Goal: Information Seeking & Learning: Learn about a topic

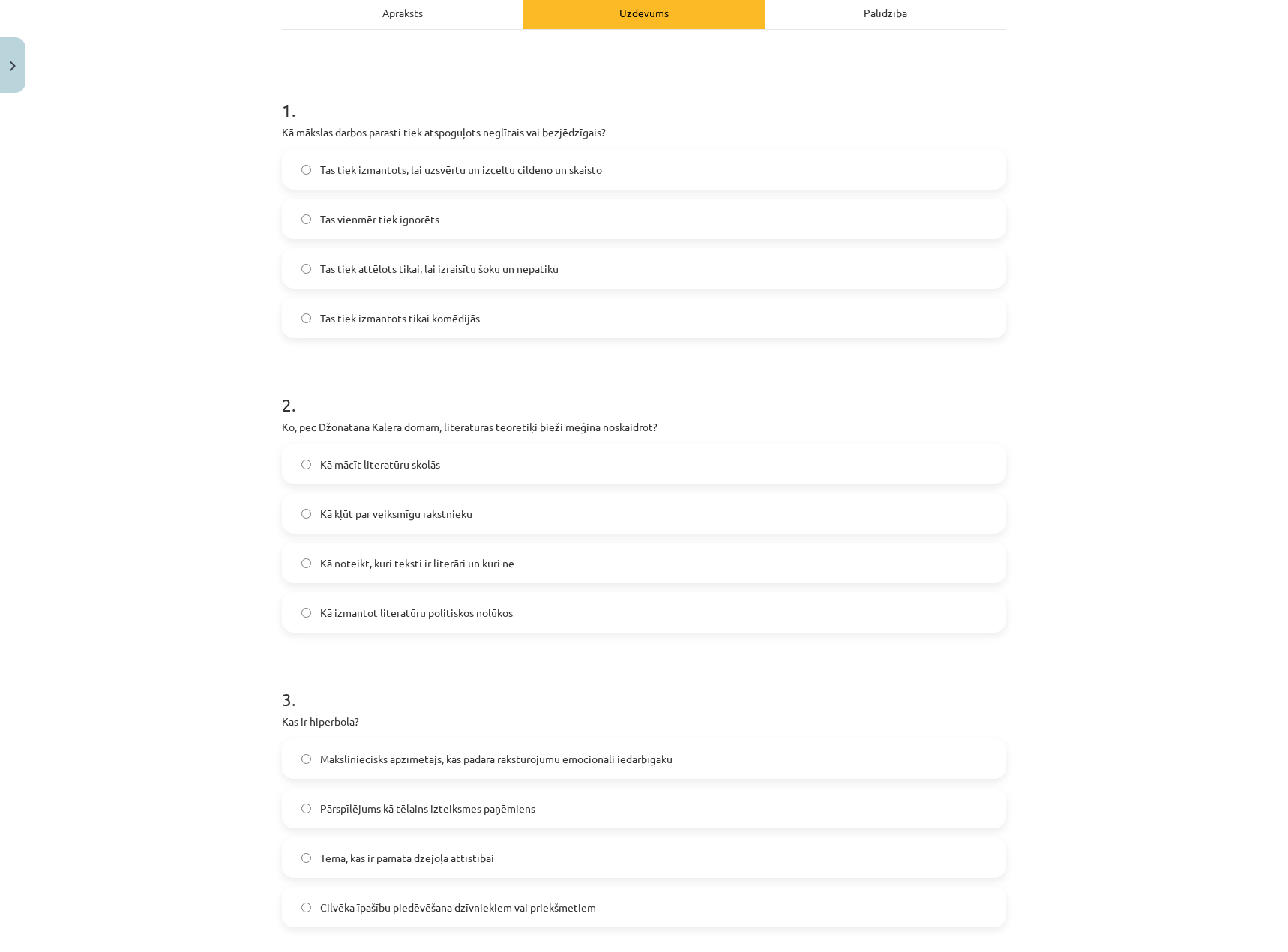
scroll to position [150, 0]
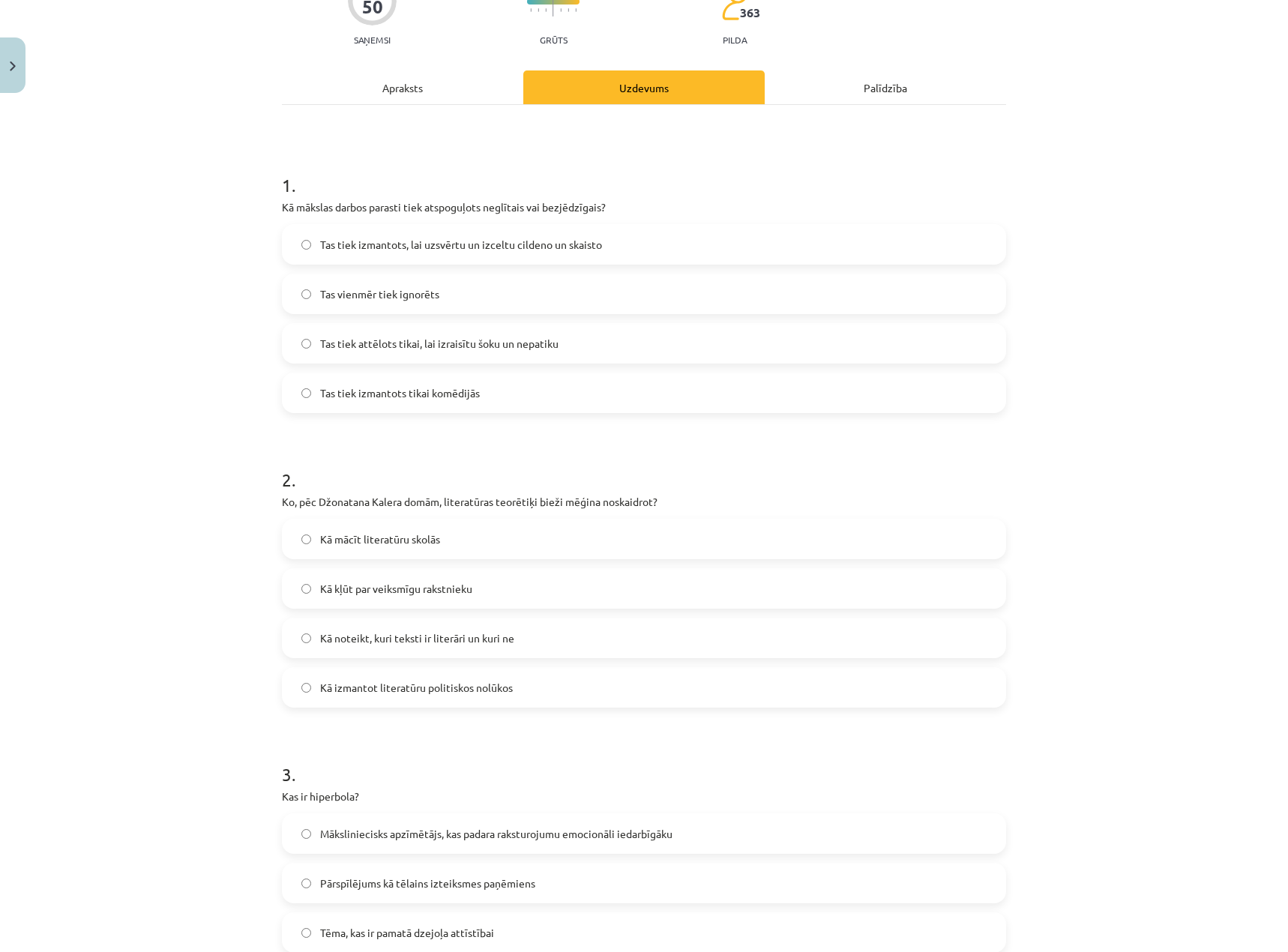
click at [410, 250] on span "Tas tiek izmantots, lai uzsvērtu un izceltu cildeno un skaisto" at bounding box center [460, 245] width 282 height 16
click at [339, 645] on span "Kā noteikt, kuri teksti ir literāri un kuri ne" at bounding box center [417, 638] width 194 height 16
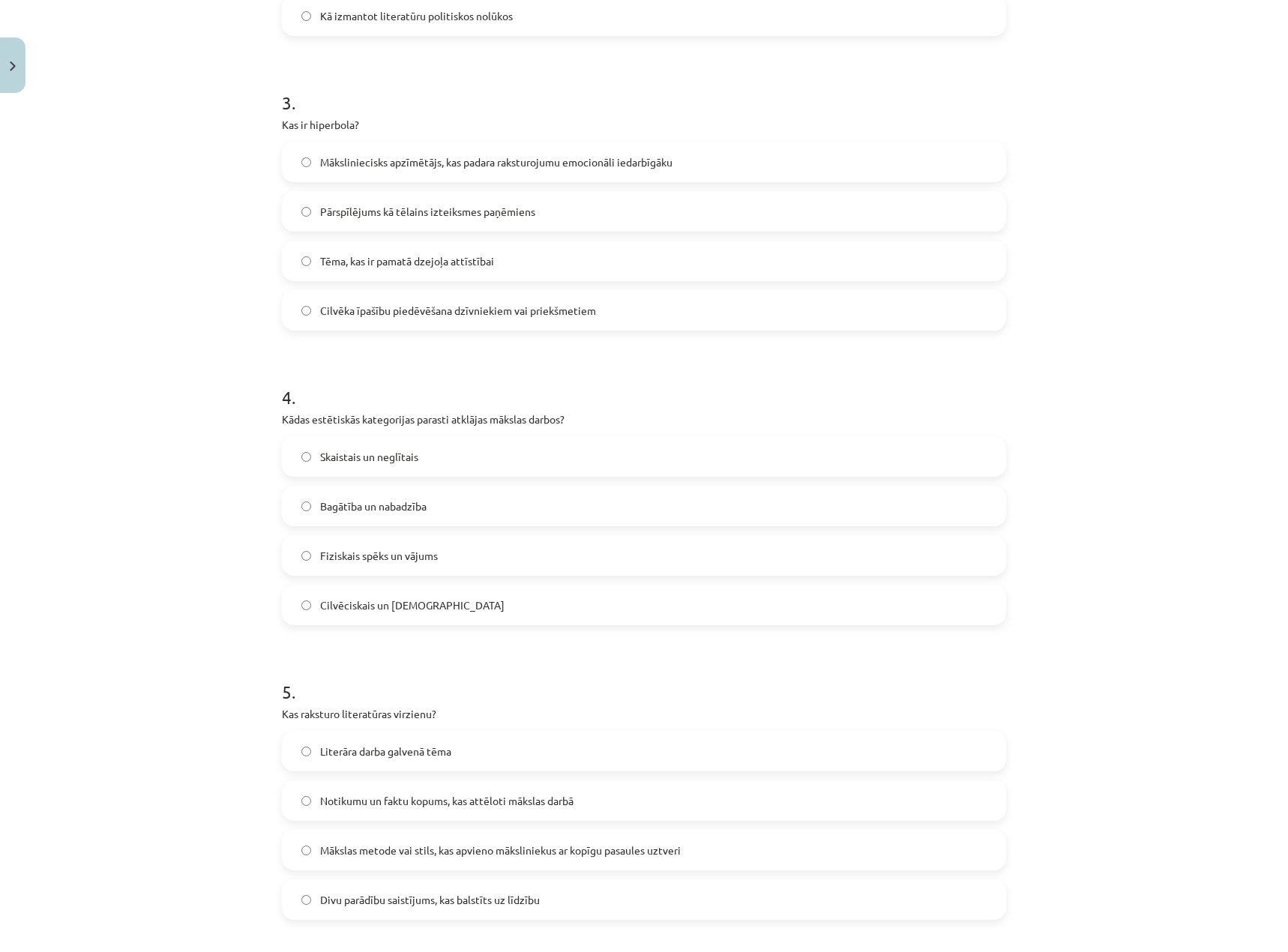
scroll to position [825, 0]
click at [348, 210] on span "Pārspīlējums kā tēlains izteiksmes paņēmiens" at bounding box center [428, 209] width 215 height 16
click at [372, 459] on span "Skaistais un neglītais" at bounding box center [369, 454] width 99 height 16
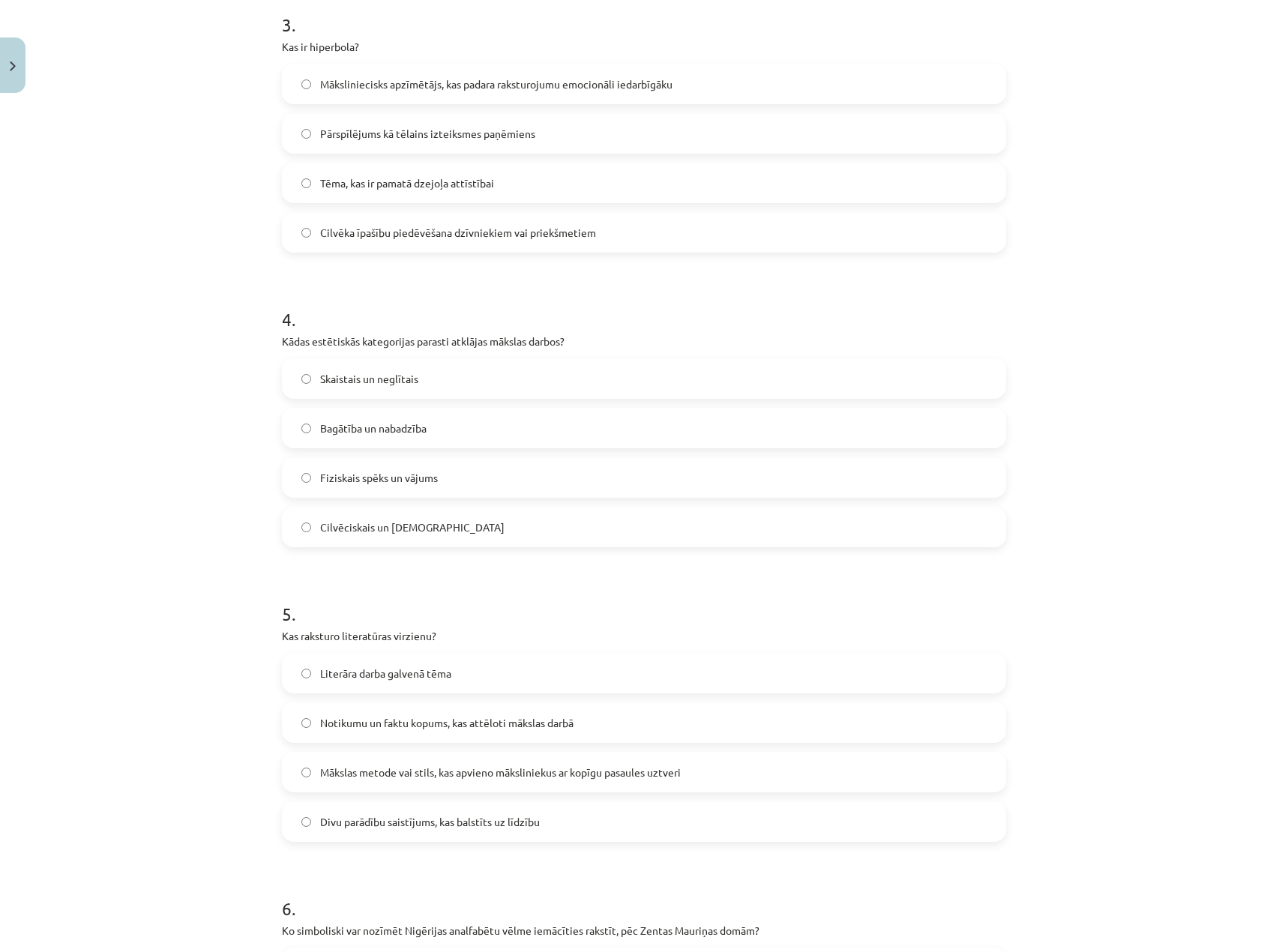
click at [425, 774] on span "Mākslas metode vai stils, kas apvieno māksliniekus ar kopīgu pasaules uztveri" at bounding box center [500, 772] width 361 height 16
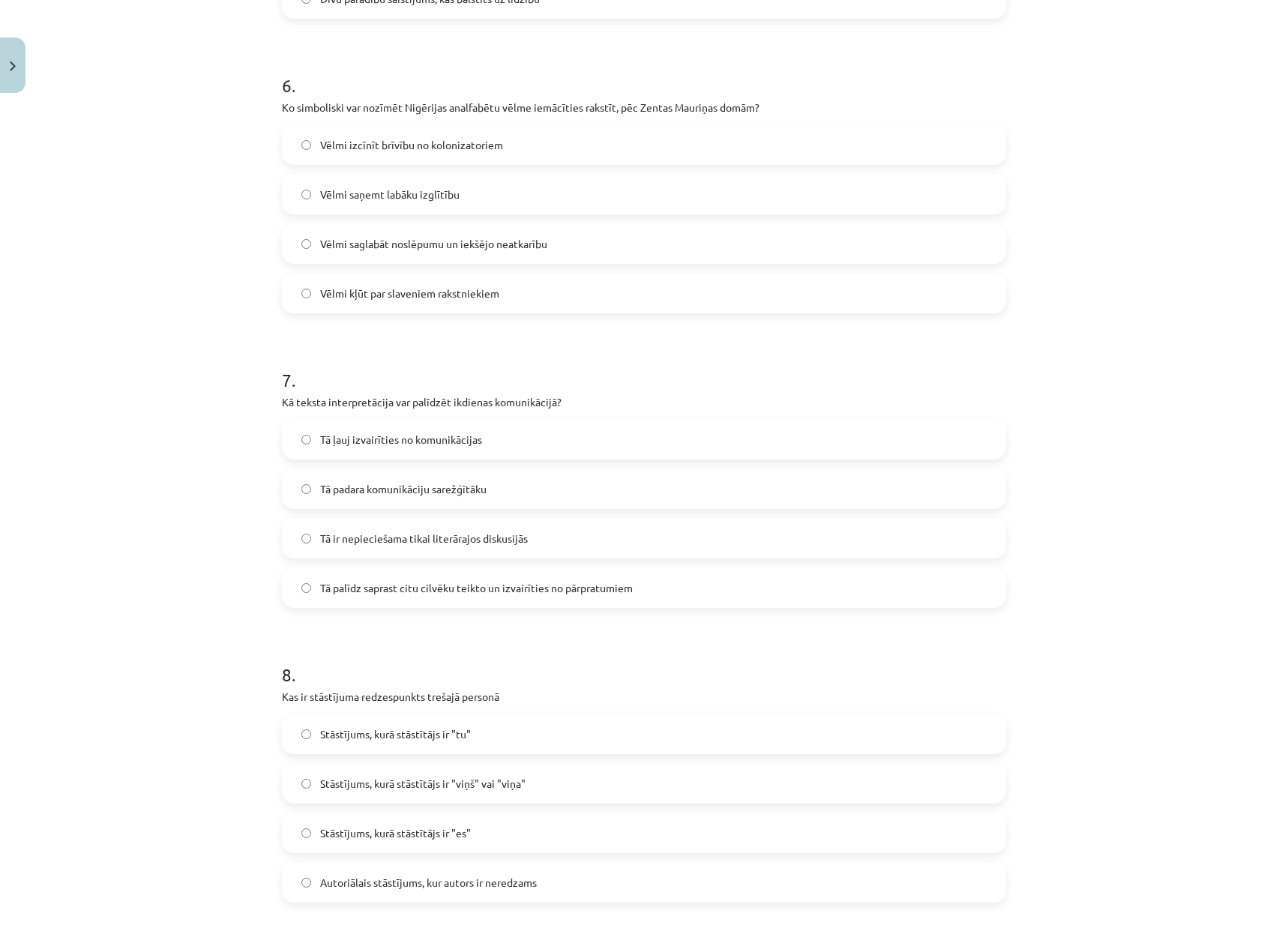
scroll to position [1724, 0]
click at [328, 250] on span "Vēlmi saglabāt noslēpumu un iekšējo neatkarību" at bounding box center [434, 243] width 228 height 16
click at [389, 582] on span "Tā palīdz saprast citu cilvēku teikto un izvairīties no pārpratumiem" at bounding box center [476, 587] width 313 height 16
click at [390, 780] on span "Stāstījums, kurā stāstītājs ir "viņš" vai "viņa"" at bounding box center [422, 782] width 205 height 16
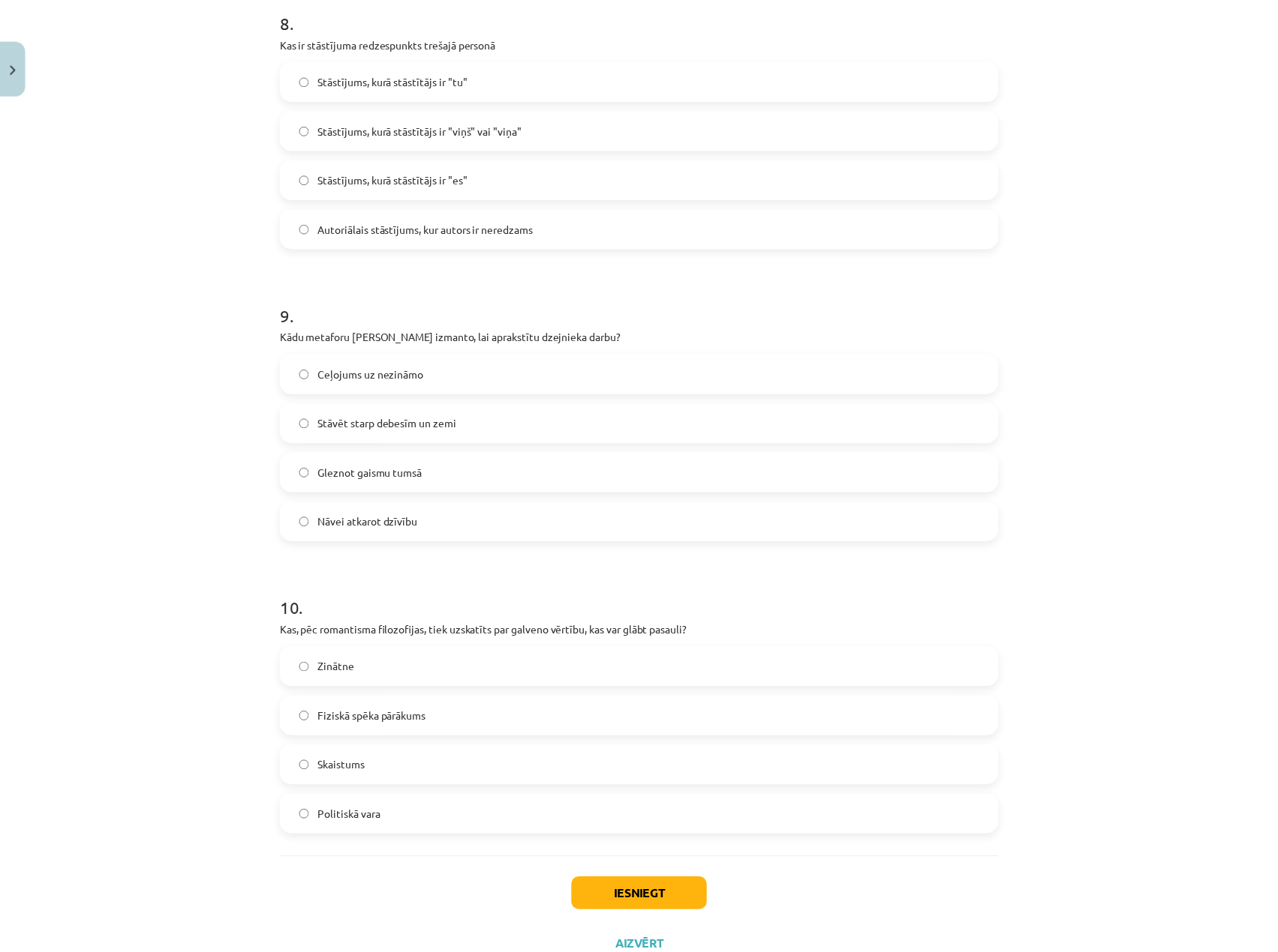
scroll to position [2437, 0]
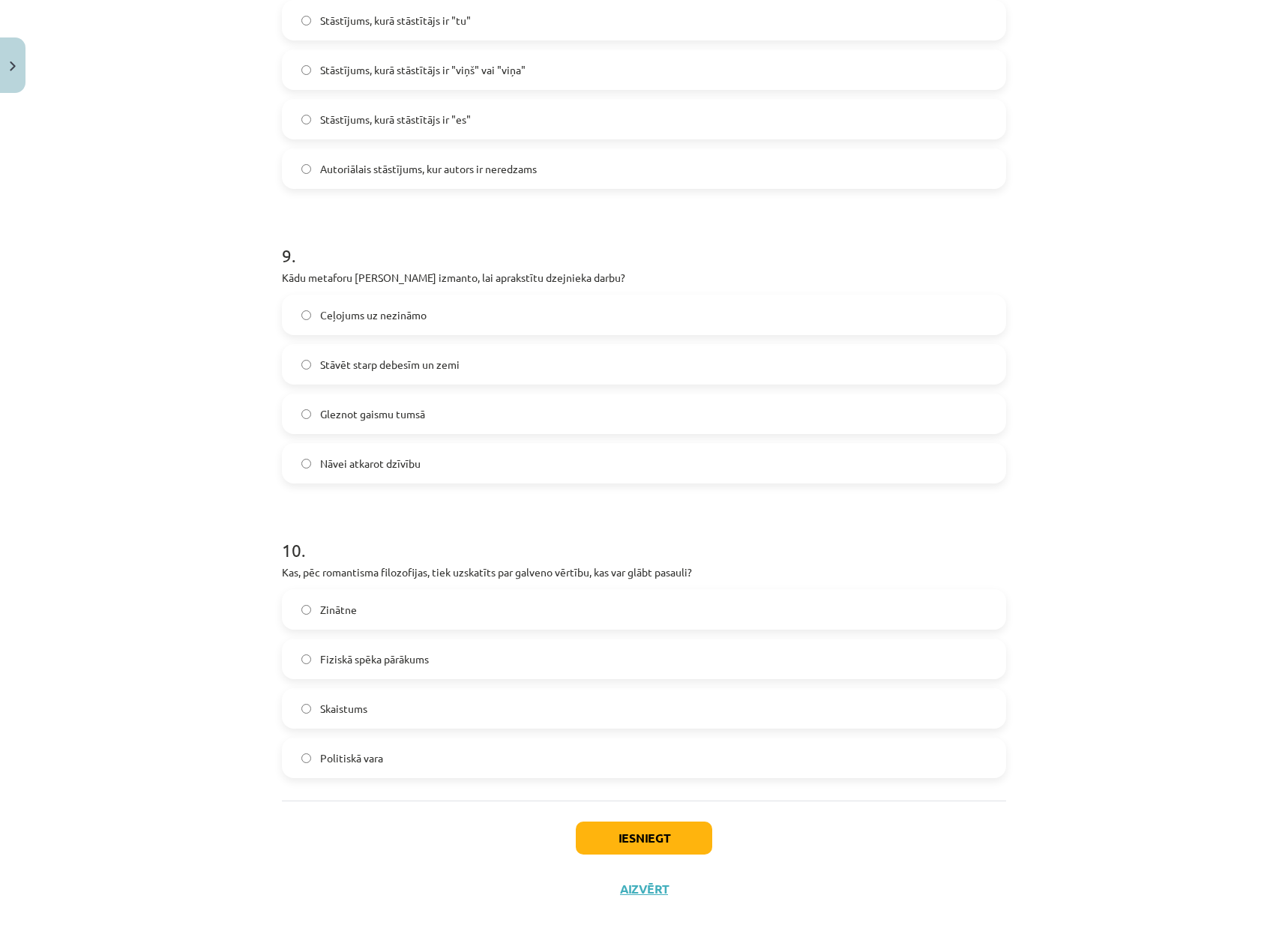
click at [409, 417] on span "Gleznot gaismu tumsā" at bounding box center [372, 414] width 105 height 16
click at [375, 713] on label "Skaistums" at bounding box center [644, 708] width 722 height 37
click at [655, 831] on button "Iesniegt" at bounding box center [644, 838] width 137 height 33
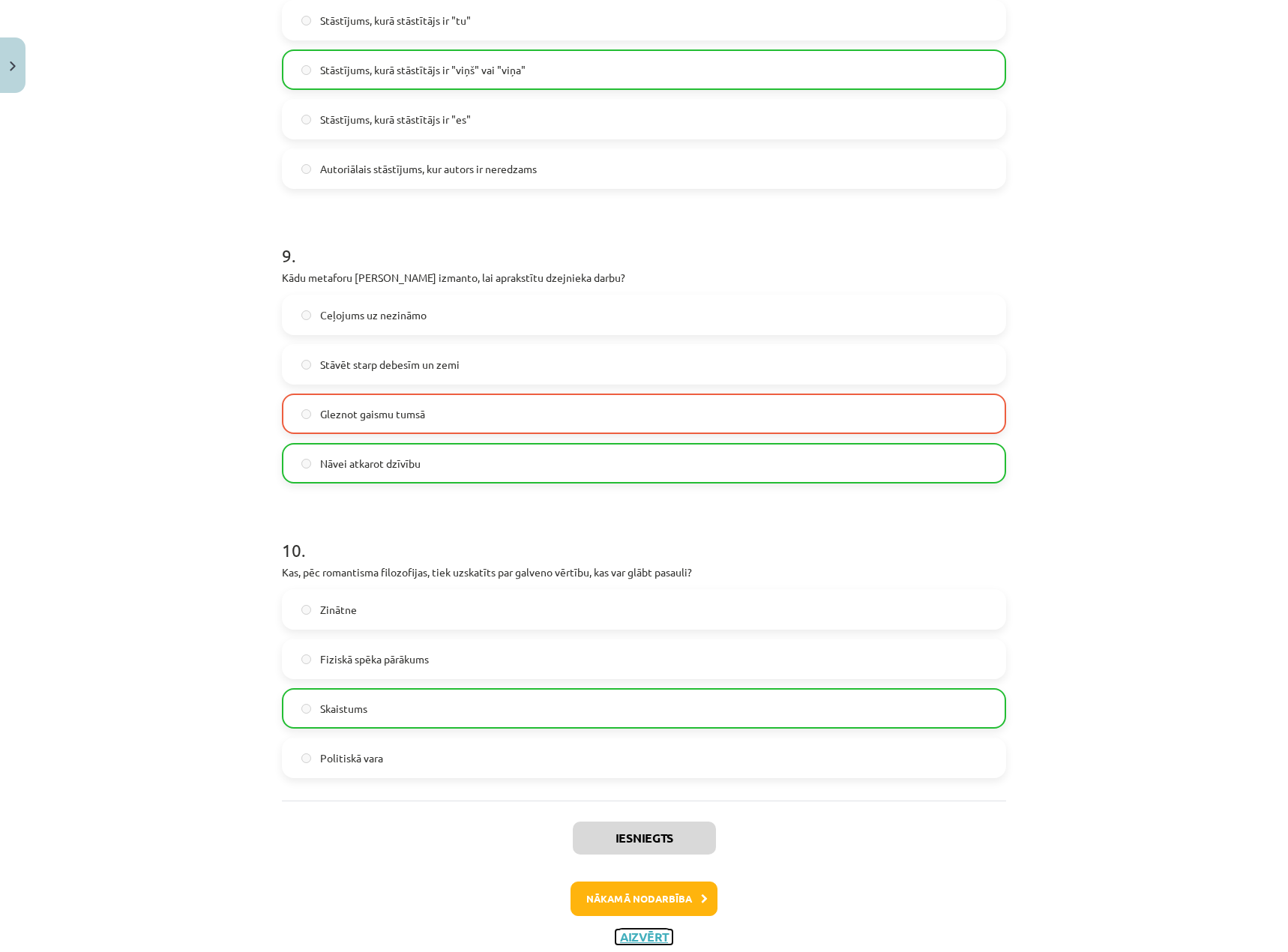
click at [652, 932] on button "Aizvērt" at bounding box center [644, 937] width 57 height 15
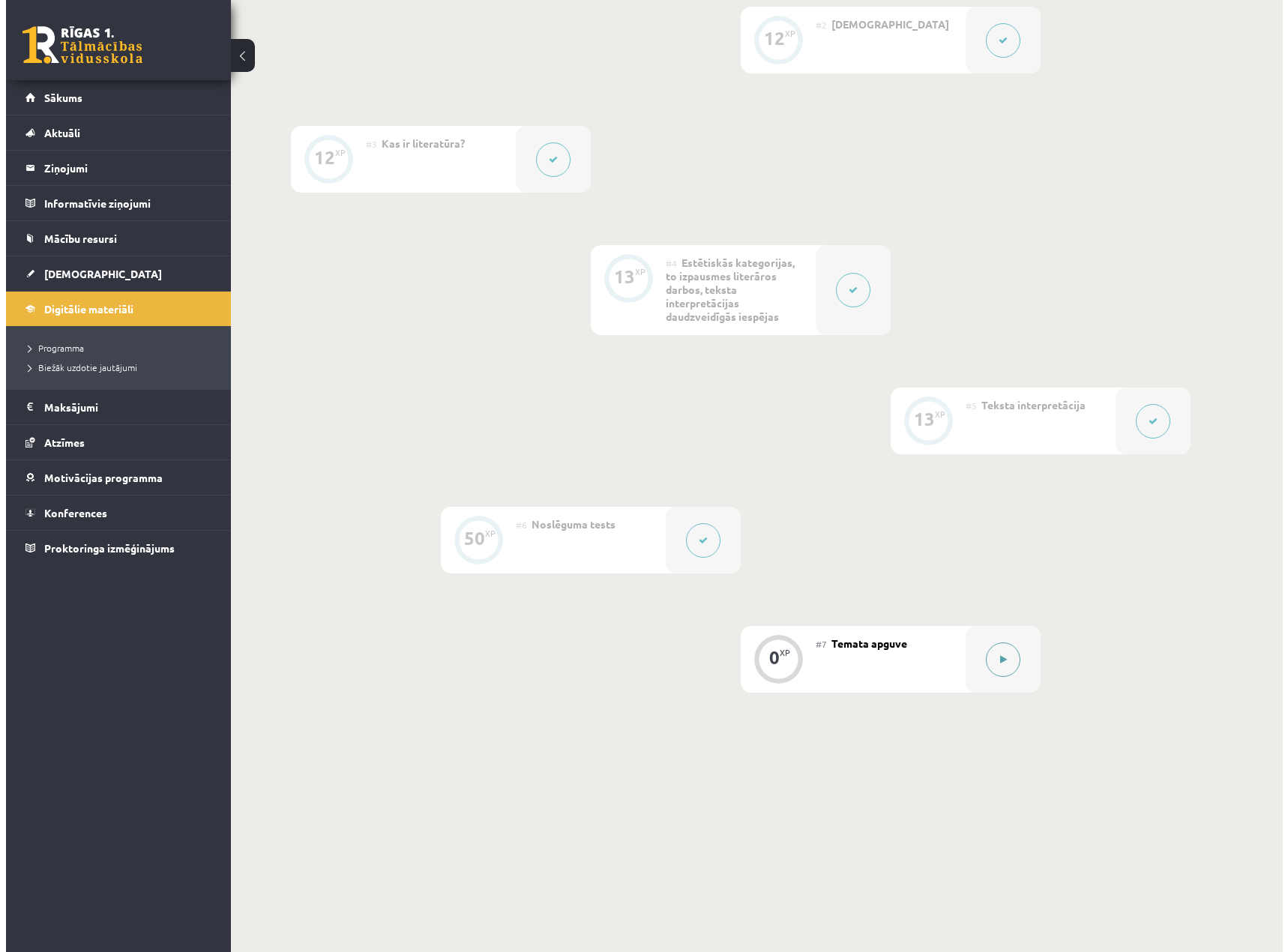
scroll to position [520, 0]
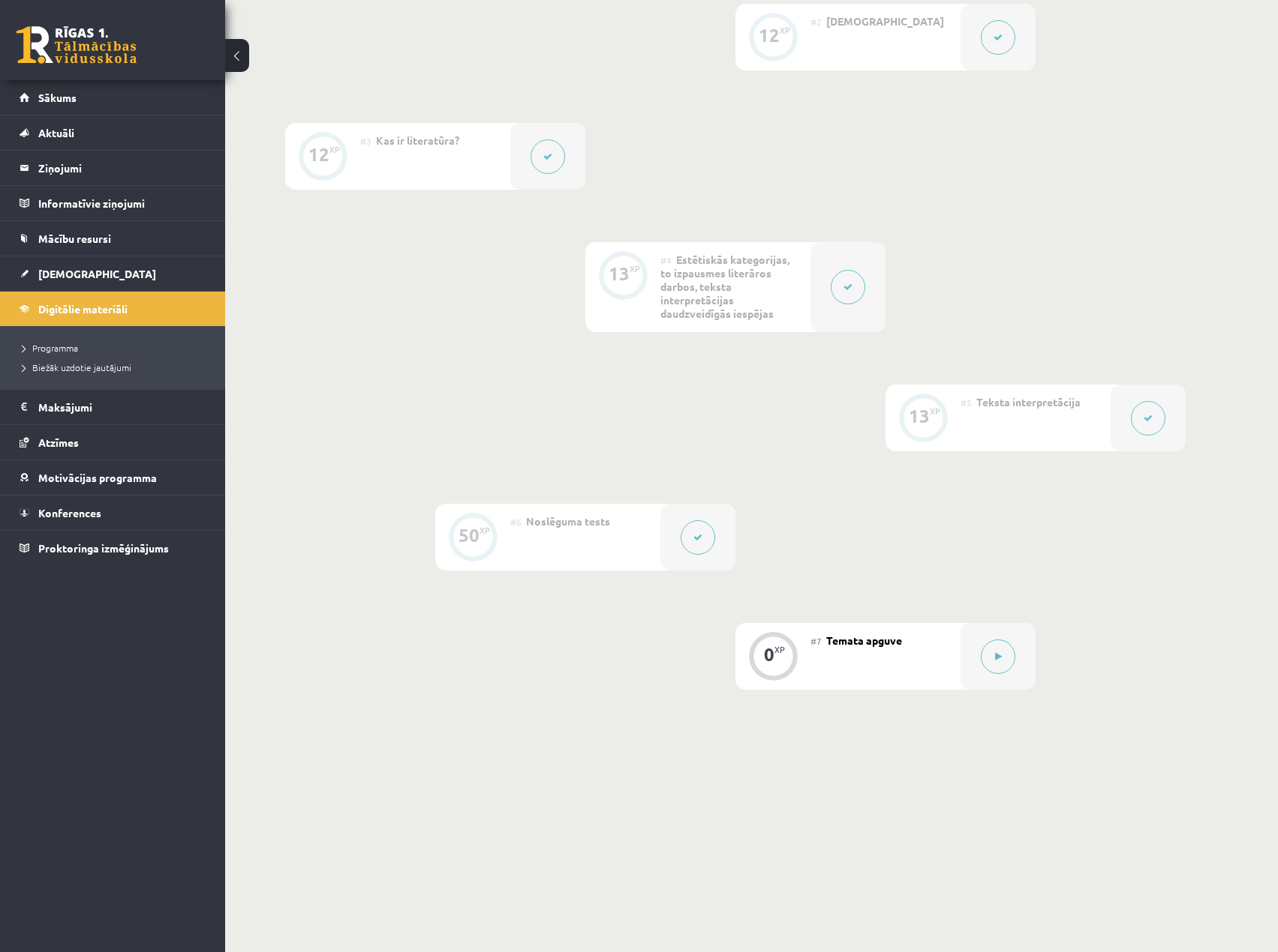
click at [867, 642] on span "Temata apguve" at bounding box center [864, 640] width 76 height 13
click at [996, 661] on button at bounding box center [998, 657] width 35 height 35
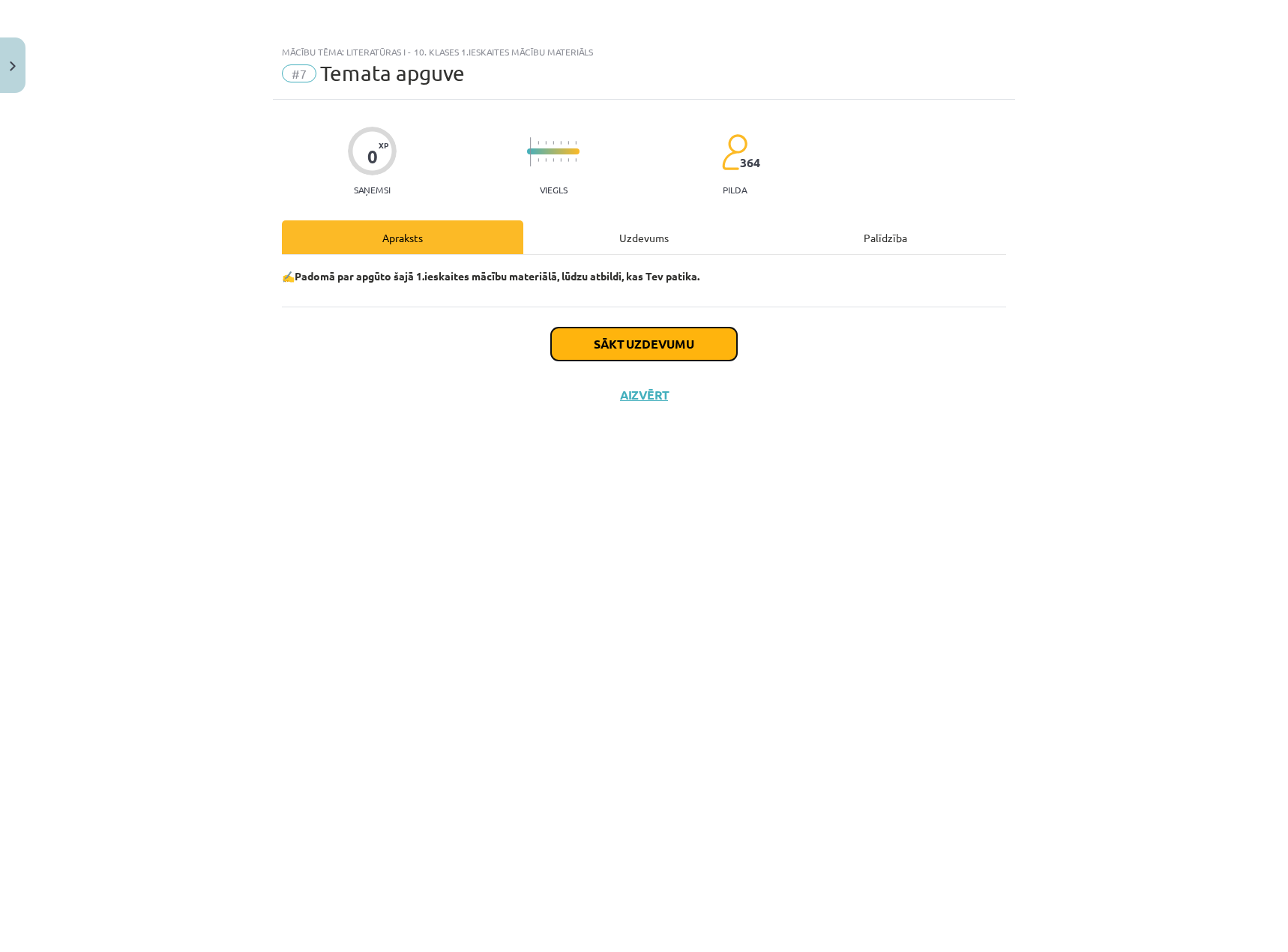
click at [598, 332] on button "Sākt uzdevumu" at bounding box center [644, 344] width 186 height 33
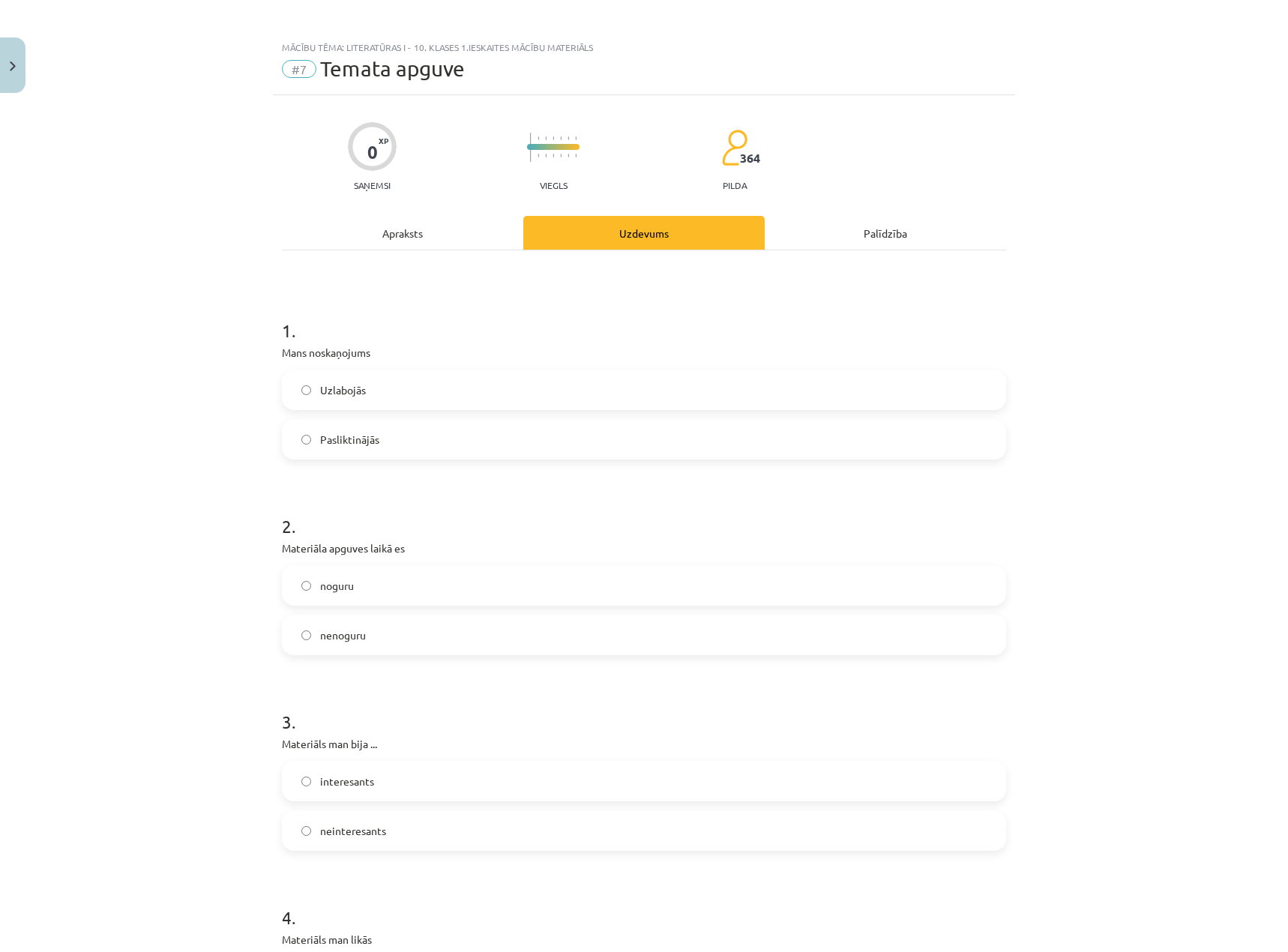
scroll to position [0, 0]
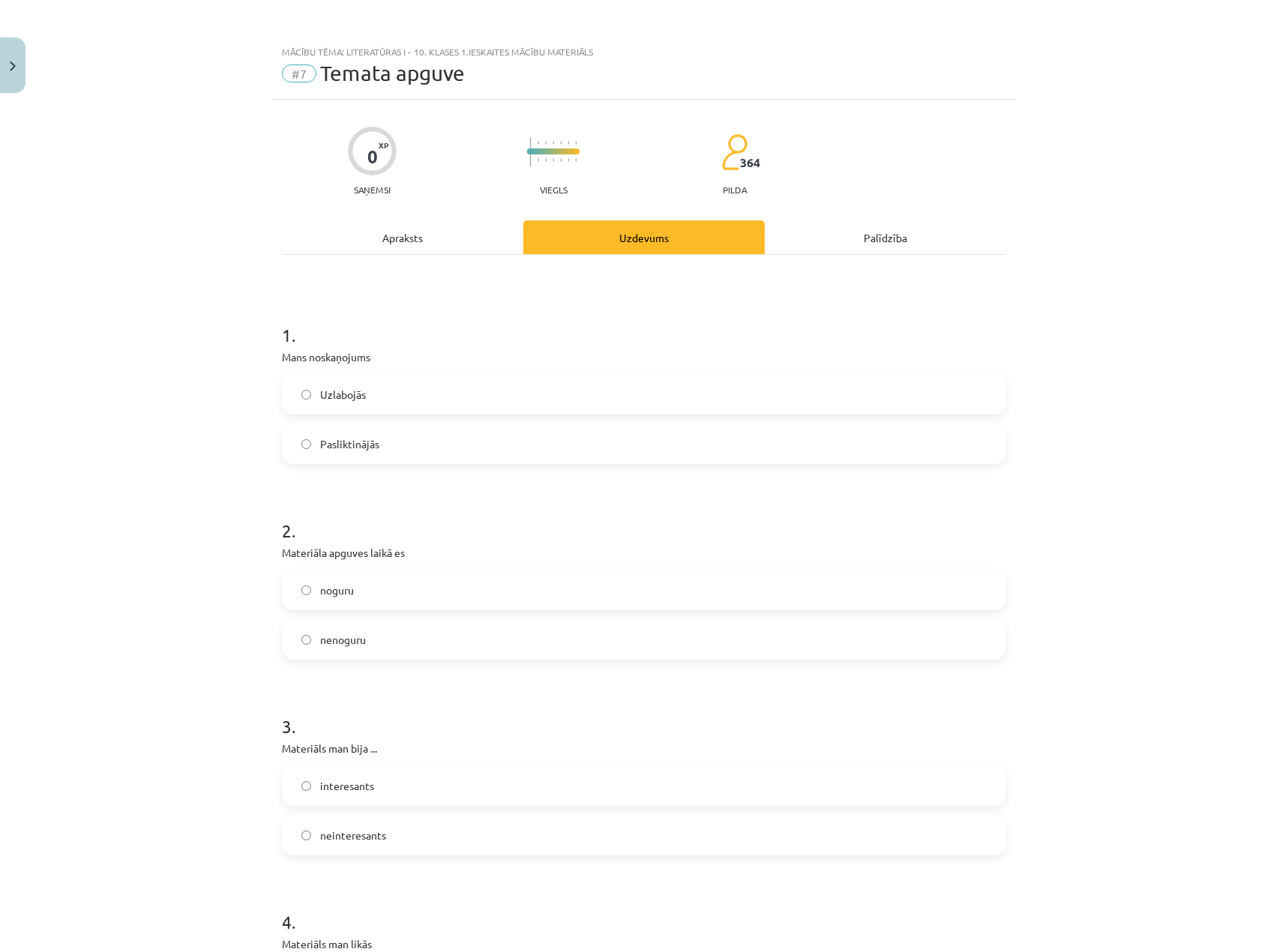
drag, startPoint x: 347, startPoint y: 396, endPoint x: 693, endPoint y: 400, distance: 346.0
click at [354, 396] on span "Uzlabojās" at bounding box center [342, 395] width 45 height 16
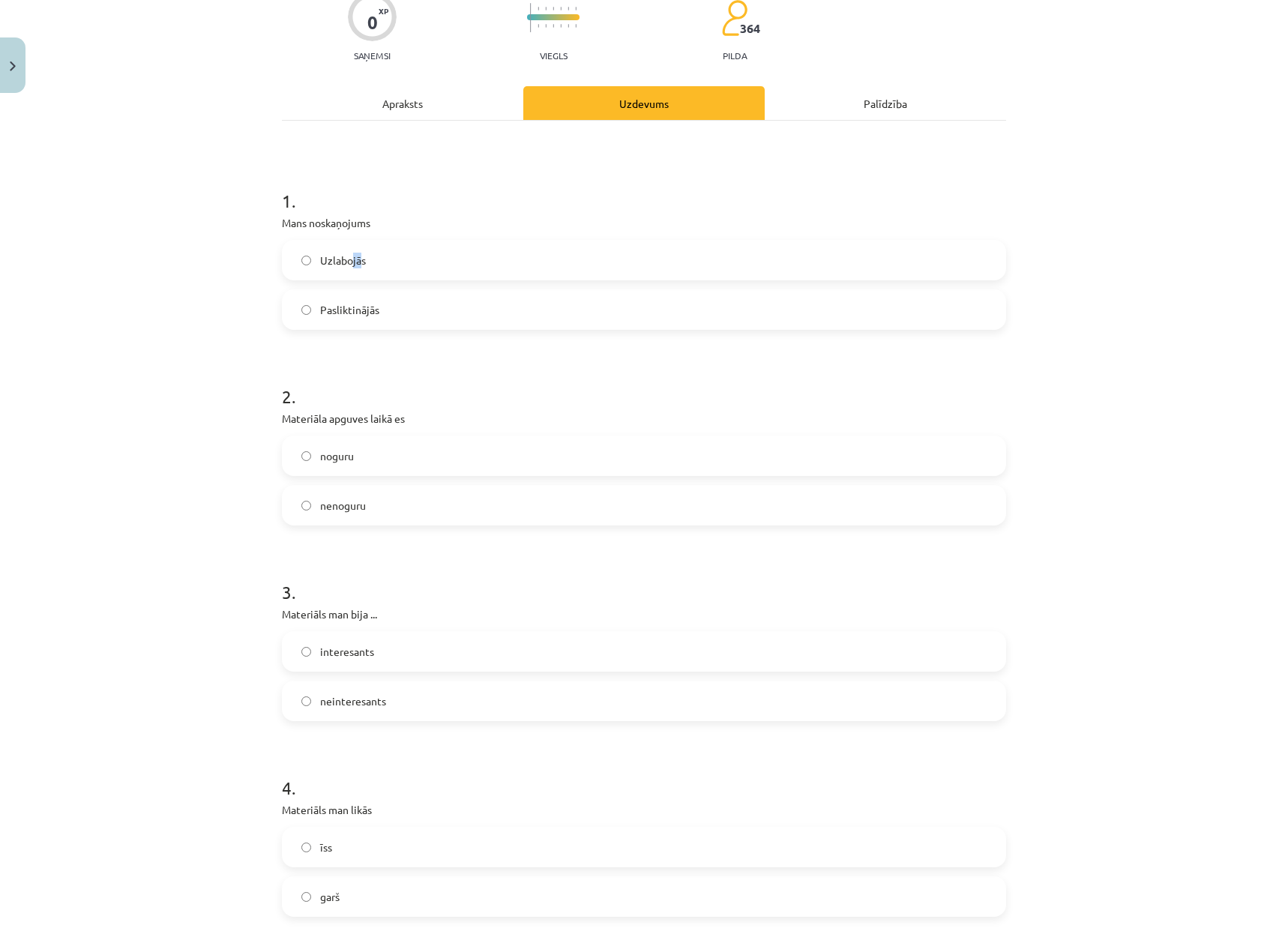
scroll to position [150, 0]
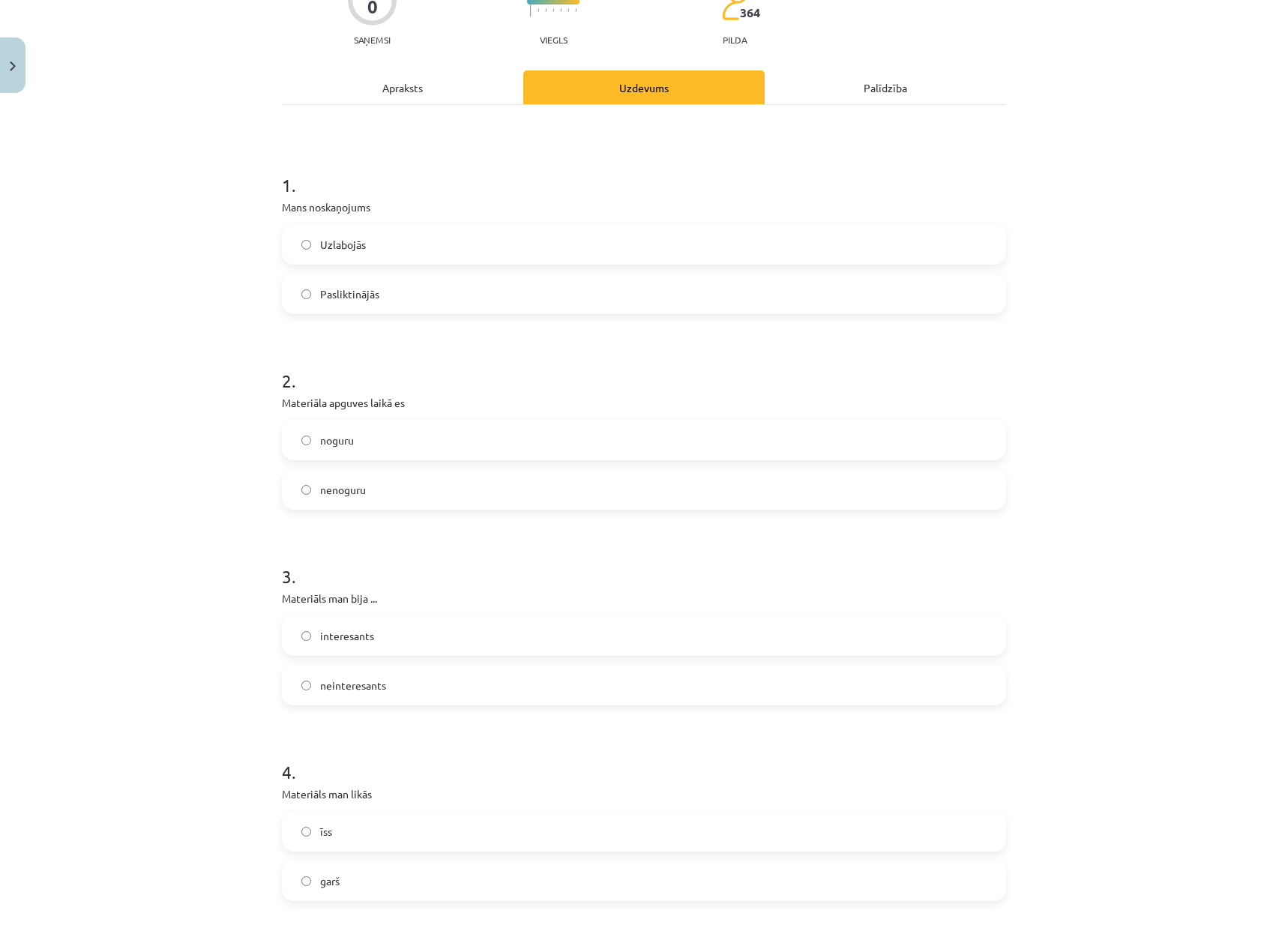
click at [330, 252] on span "Uzlabojās" at bounding box center [342, 245] width 45 height 16
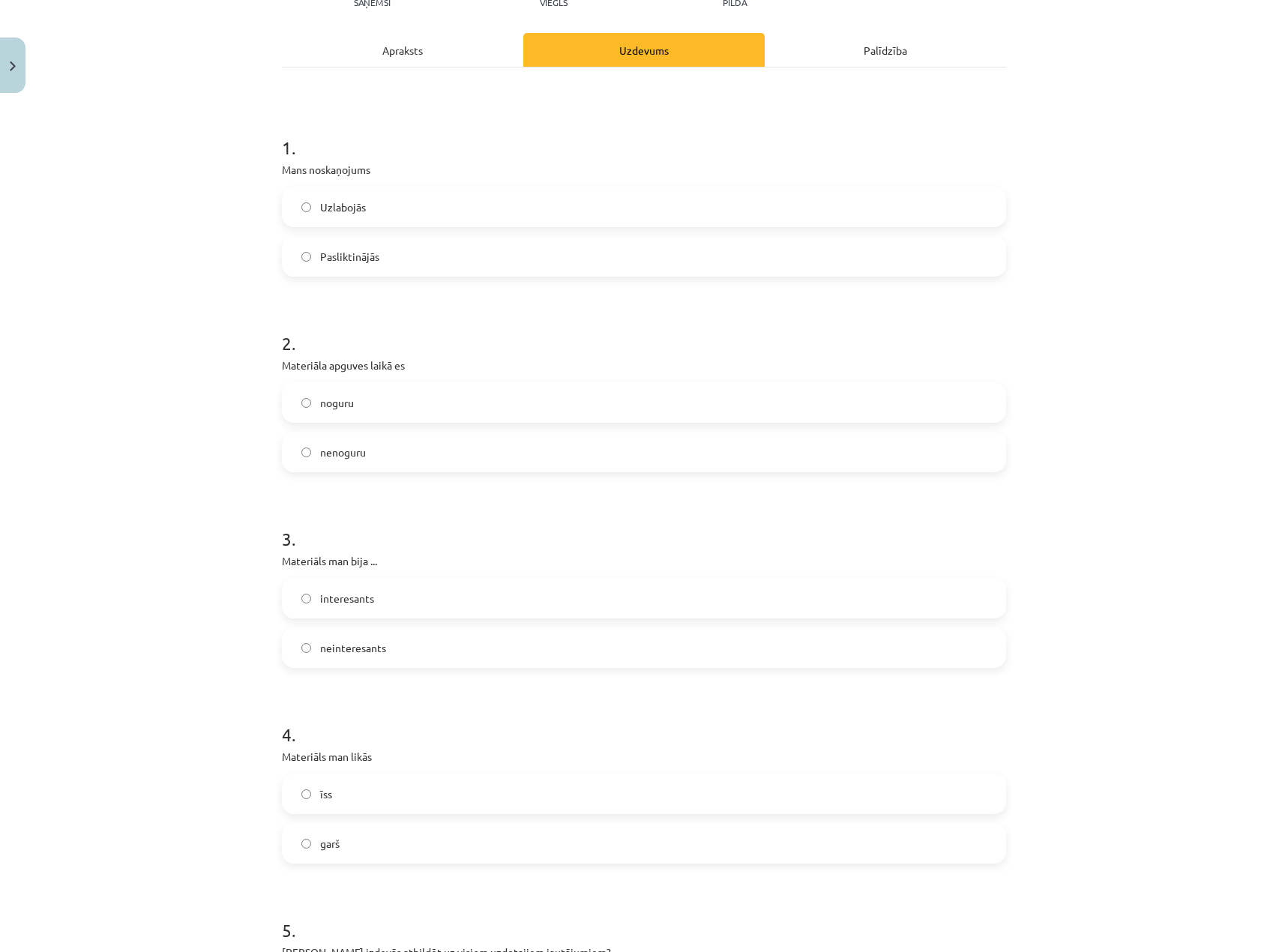
scroll to position [225, 0]
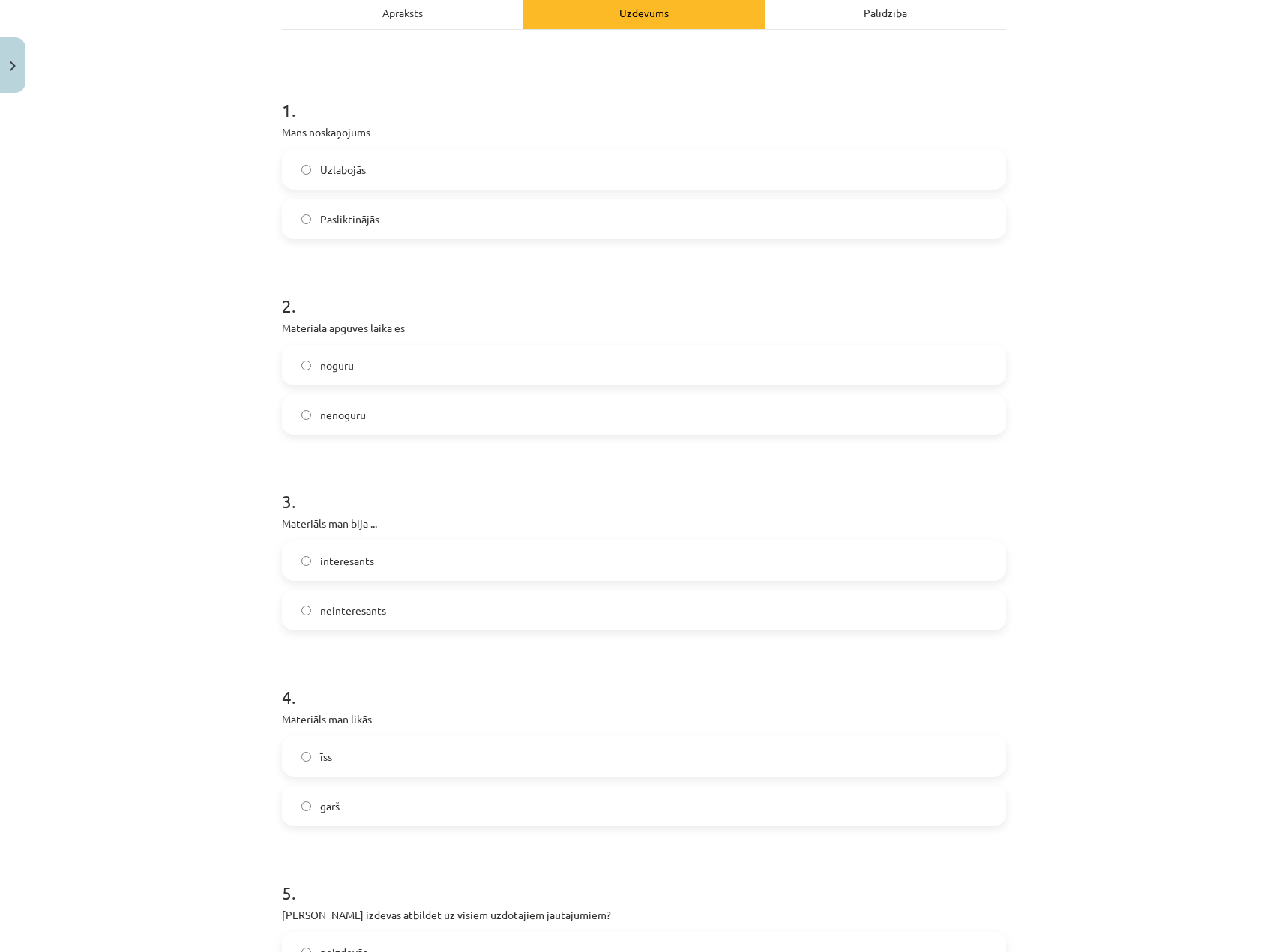
click at [341, 364] on span "noguru" at bounding box center [337, 365] width 34 height 16
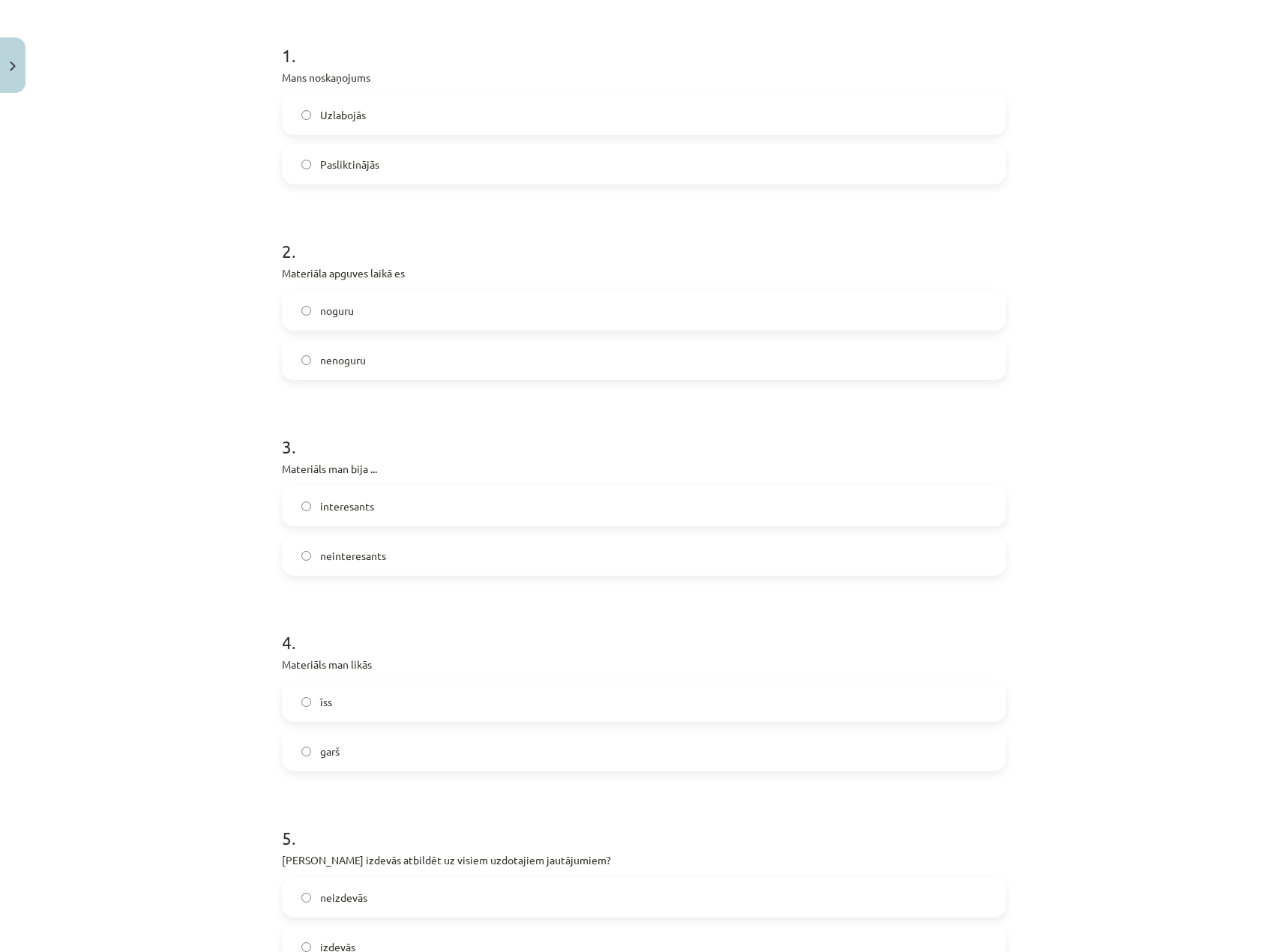
scroll to position [375, 0]
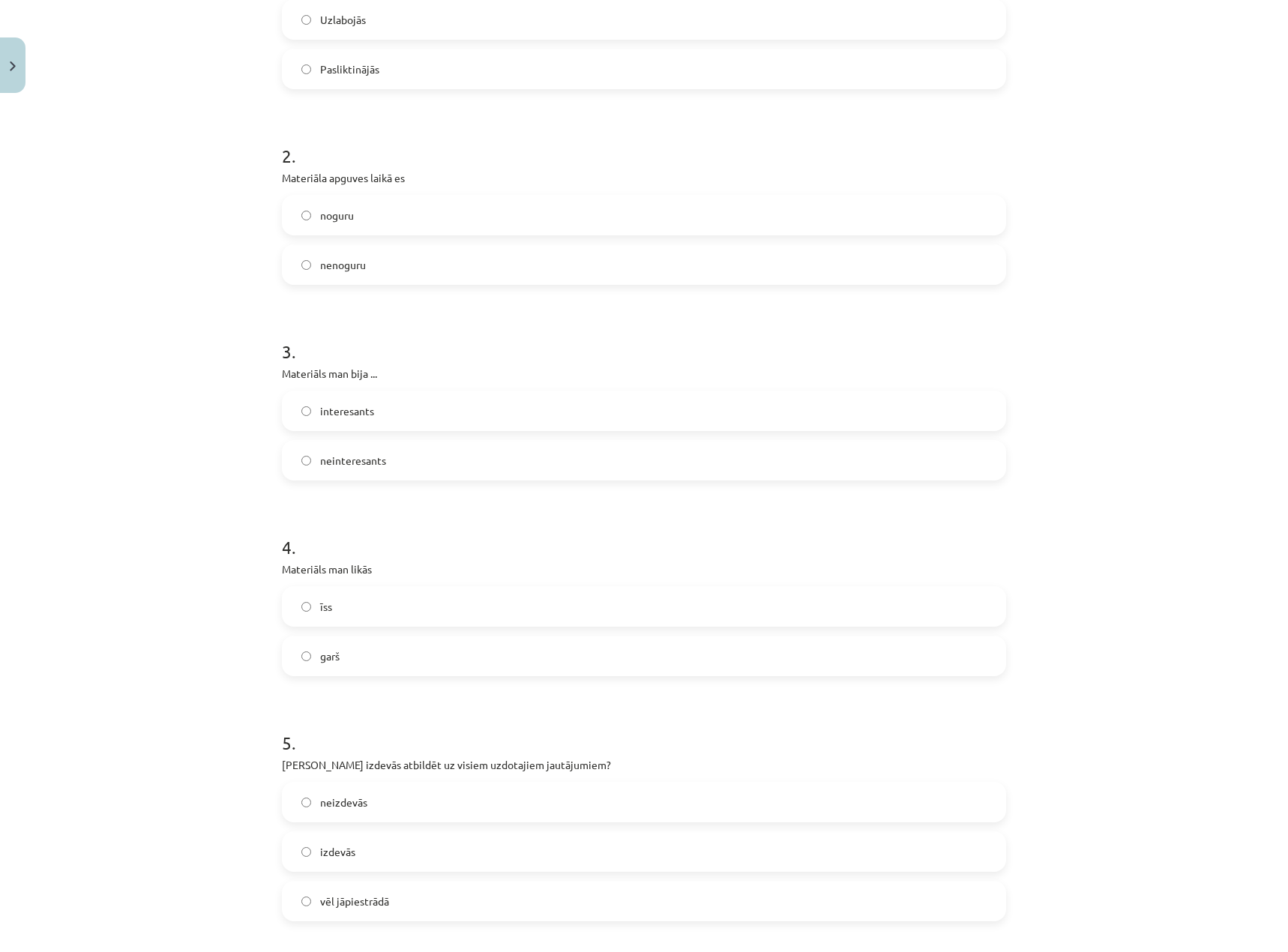
click at [348, 420] on label "interesants" at bounding box center [644, 411] width 722 height 37
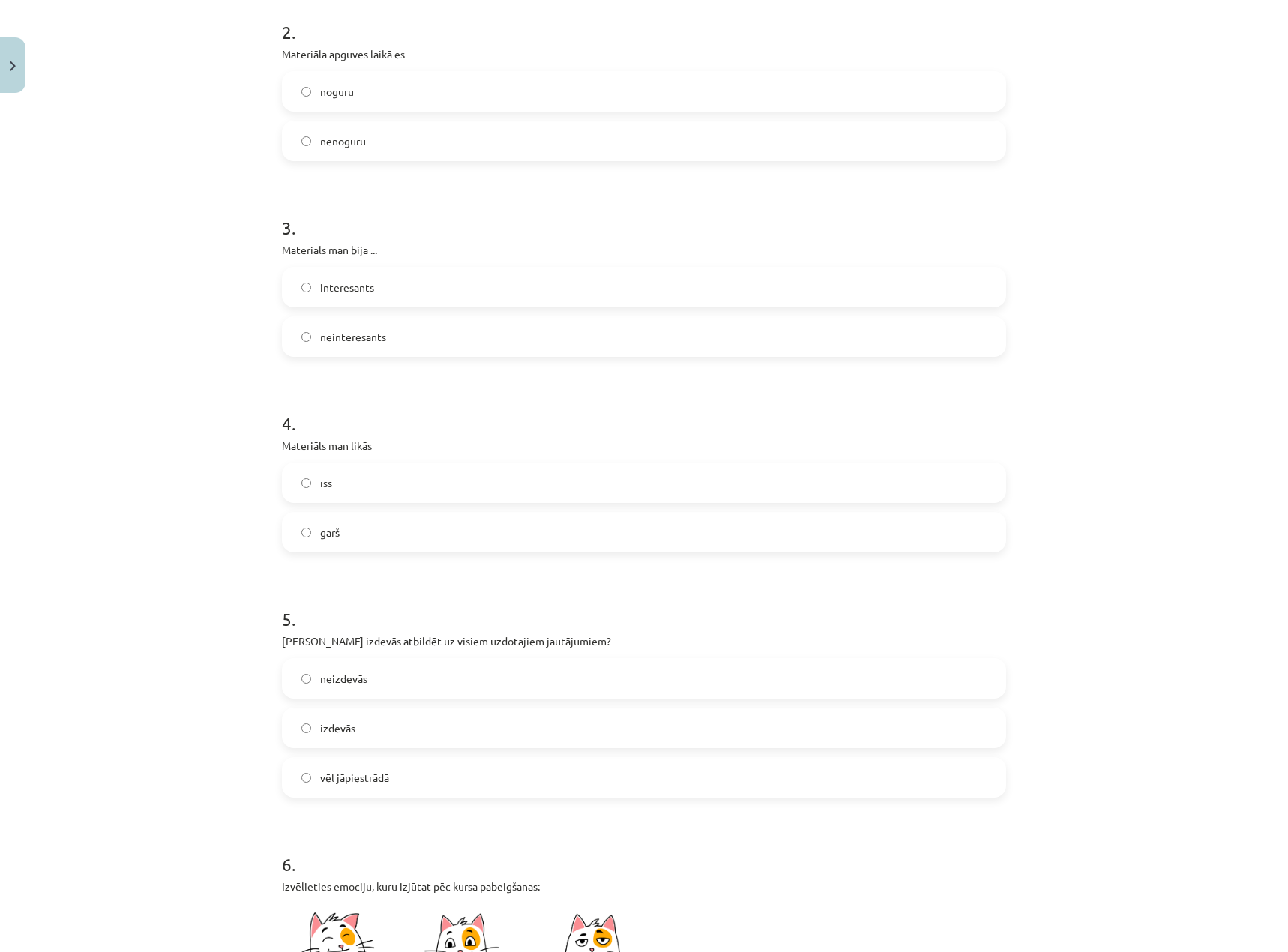
scroll to position [524, 0]
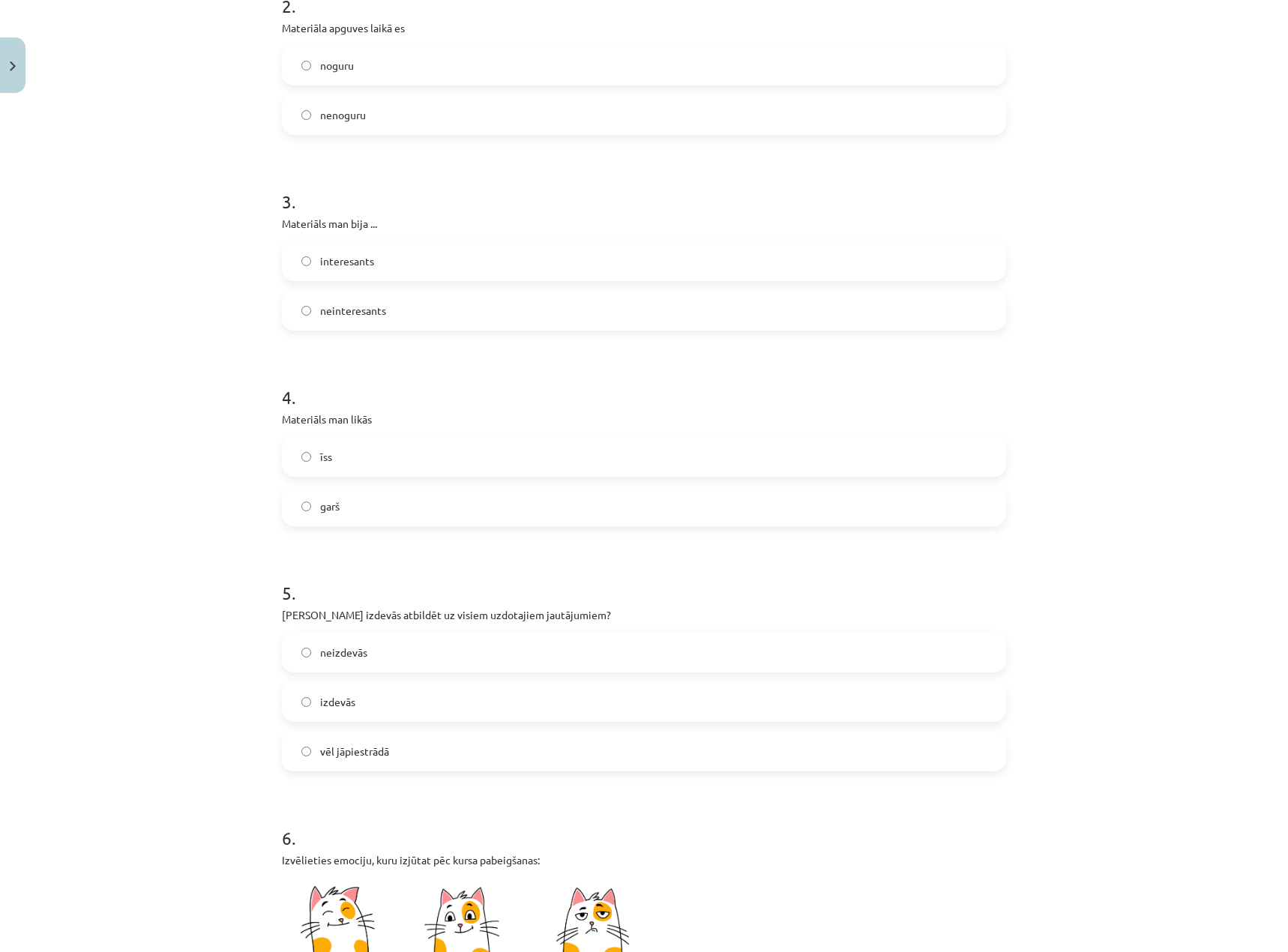
click at [320, 460] on span "īss" at bounding box center [325, 457] width 12 height 16
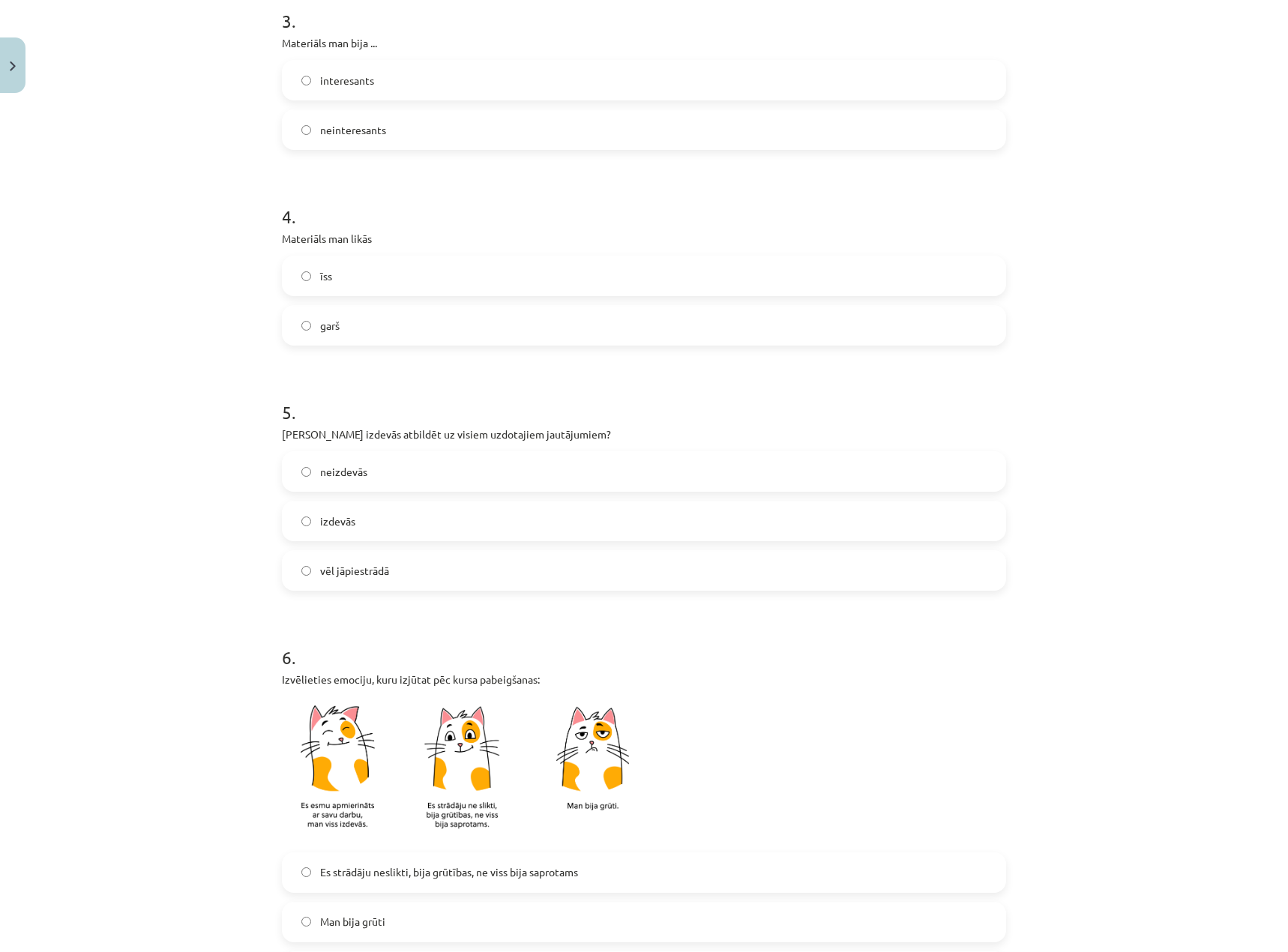
scroll to position [750, 0]
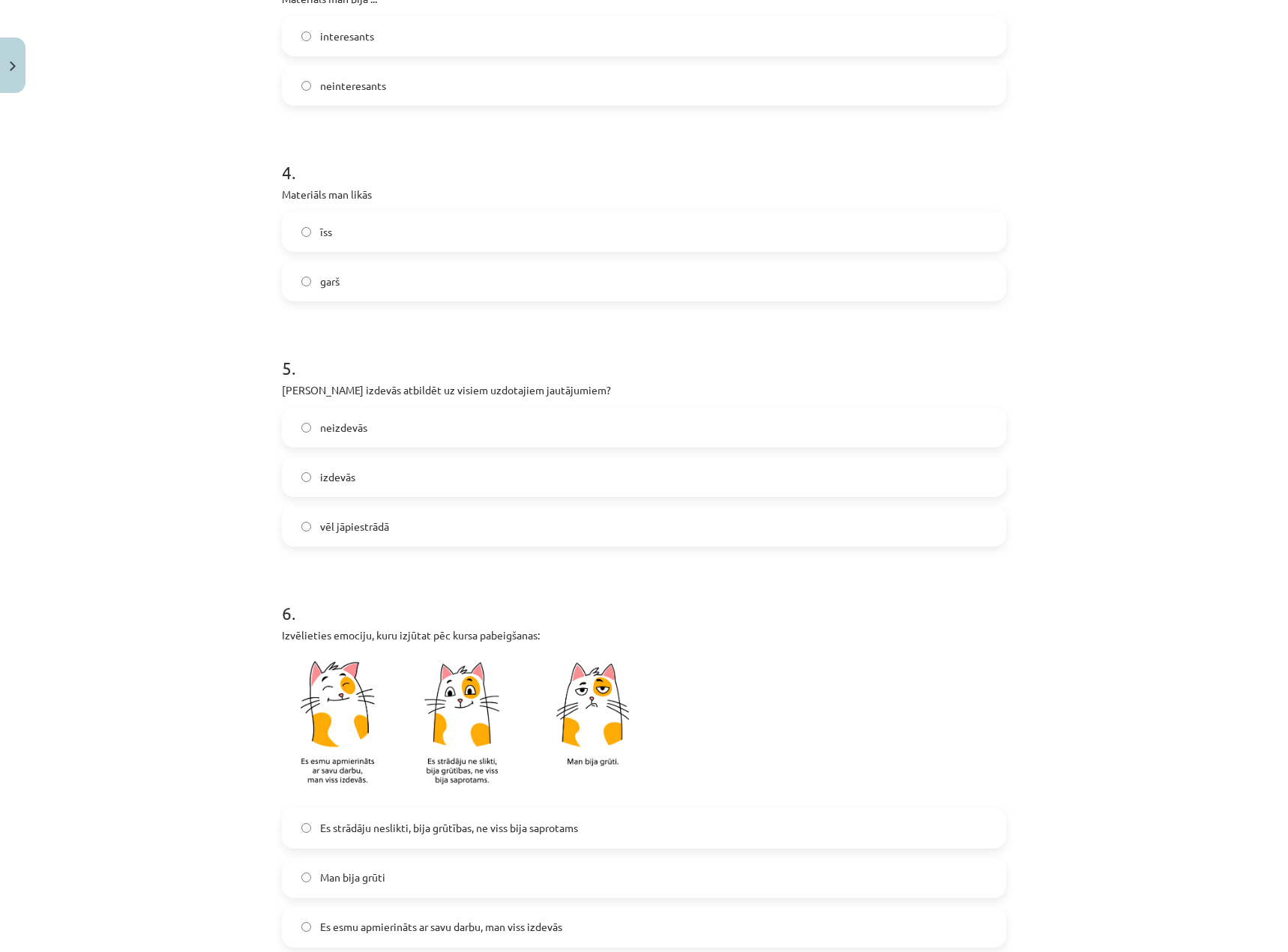
click at [325, 285] on span "garš" at bounding box center [330, 282] width 20 height 16
click at [342, 476] on span "izdevās" at bounding box center [338, 477] width 36 height 16
click at [378, 530] on span "vēl jāpiestrādā" at bounding box center [355, 527] width 69 height 16
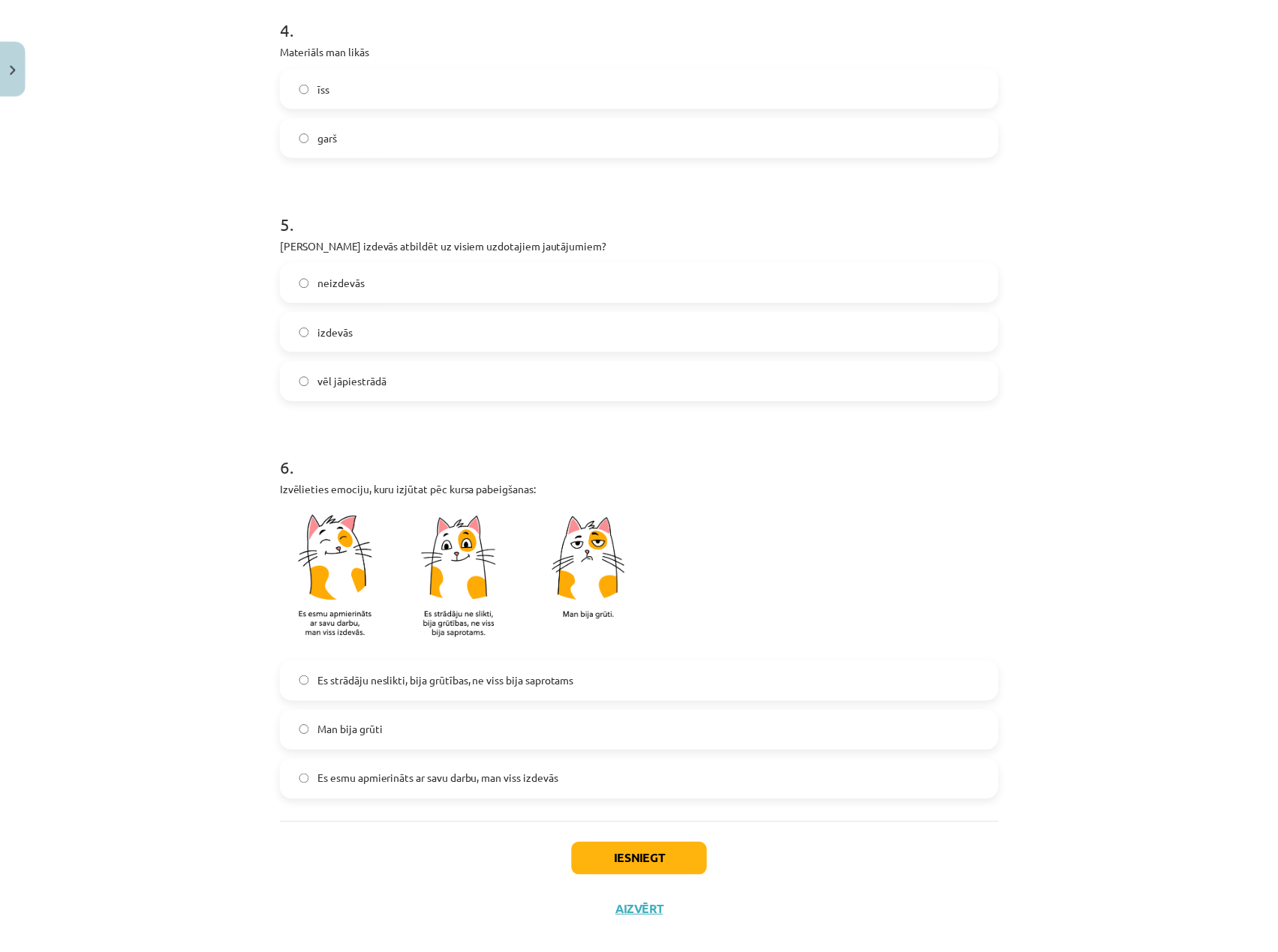
scroll to position [919, 0]
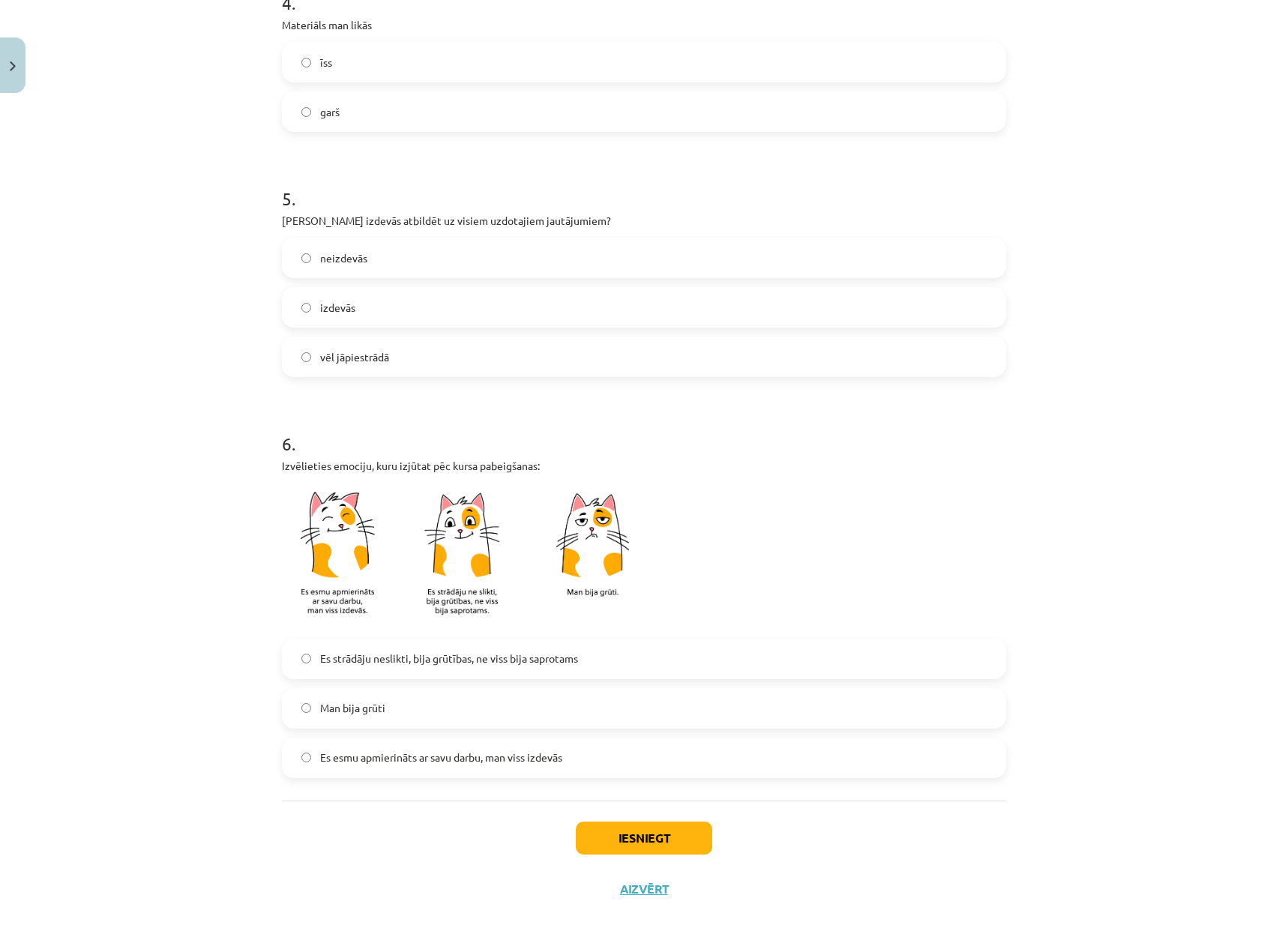
click at [491, 760] on span "Es esmu apmierināts ar savu darbu, man viss izdevās" at bounding box center [441, 758] width 242 height 16
drag, startPoint x: 621, startPoint y: 833, endPoint x: 753, endPoint y: 840, distance: 132.2
click at [622, 835] on button "Iesniegt" at bounding box center [644, 838] width 137 height 33
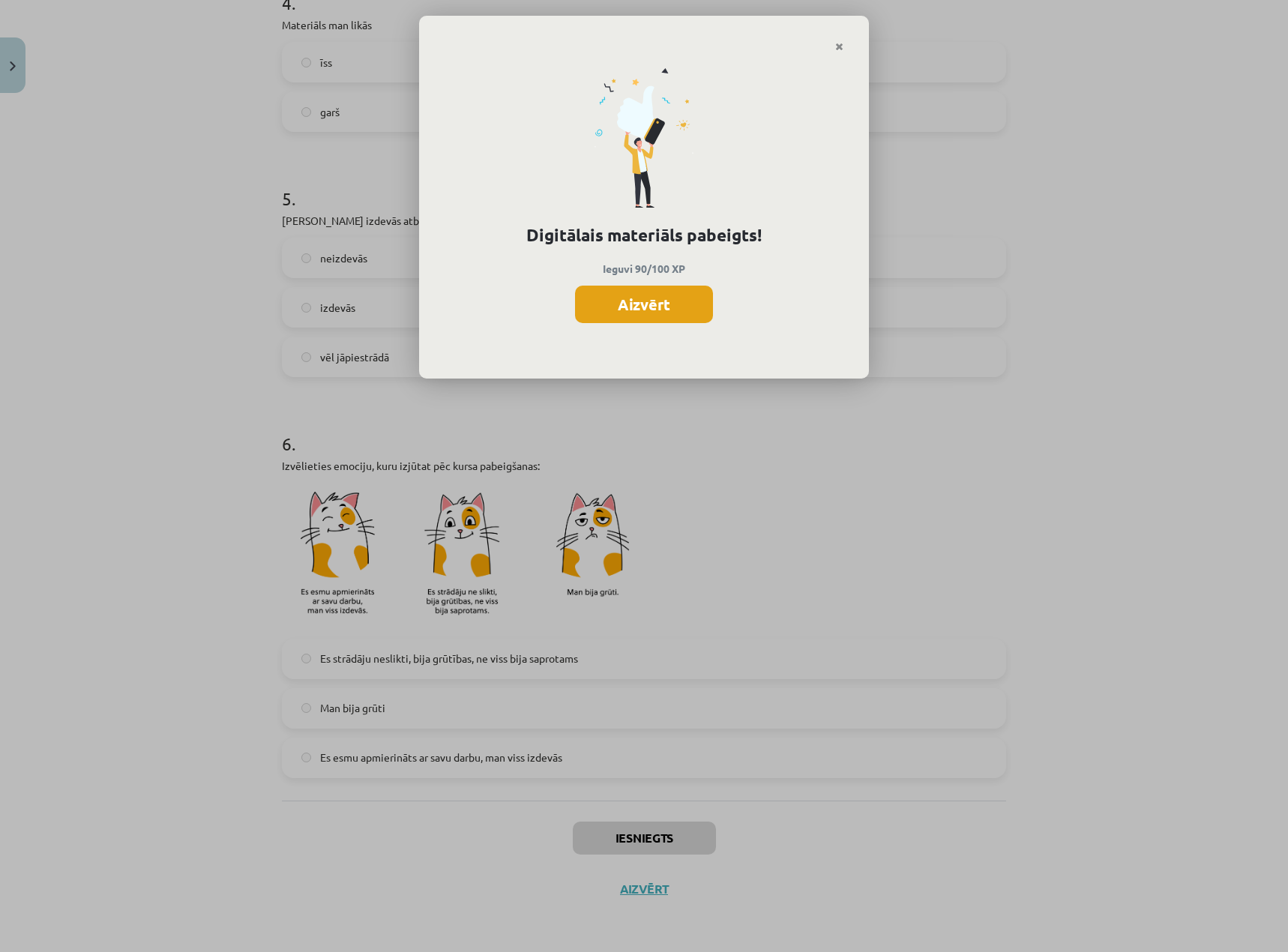
click at [642, 300] on button "Aizvērt" at bounding box center [644, 304] width 138 height 37
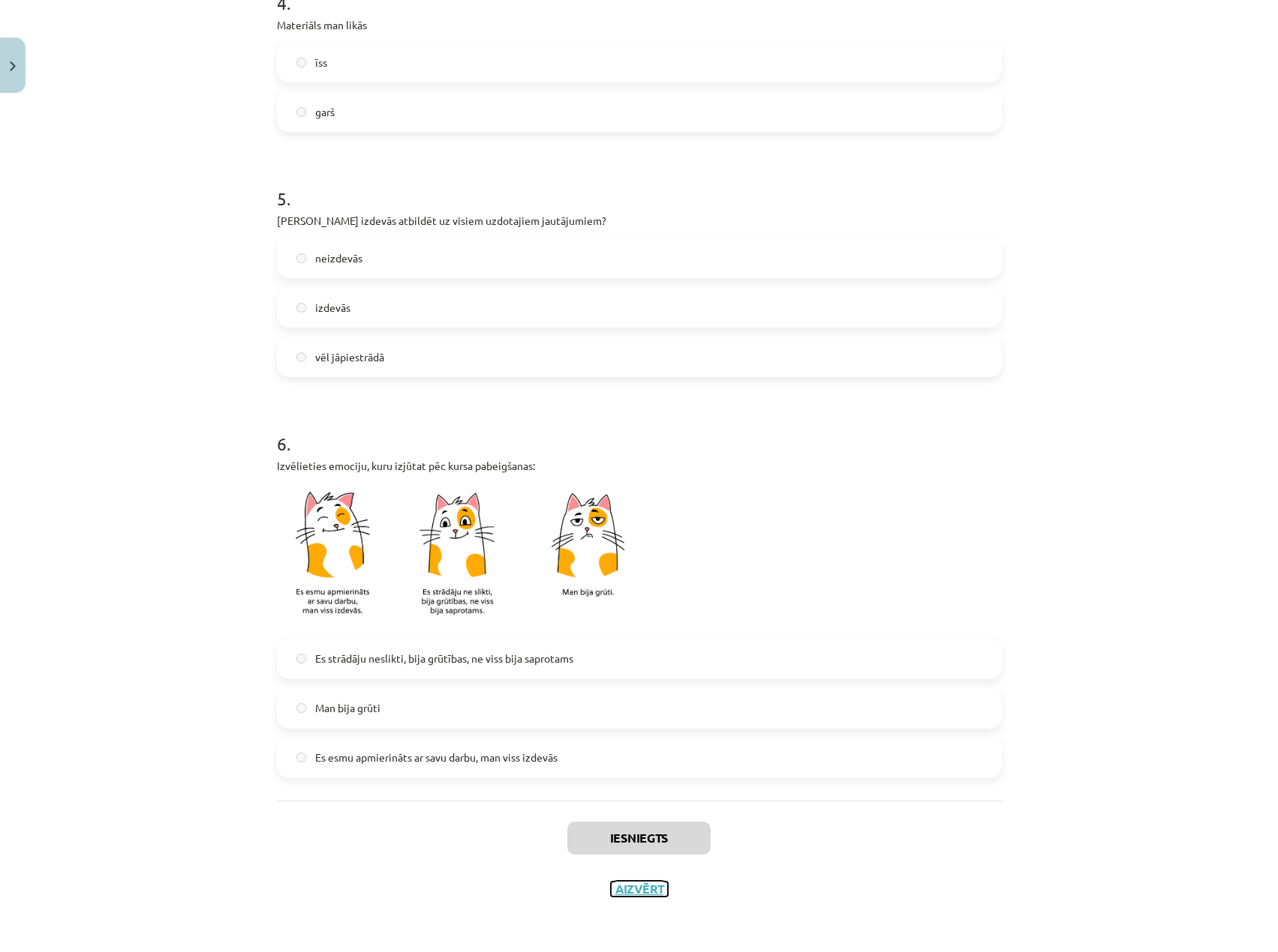
click at [631, 892] on button "Aizvērt" at bounding box center [639, 889] width 57 height 15
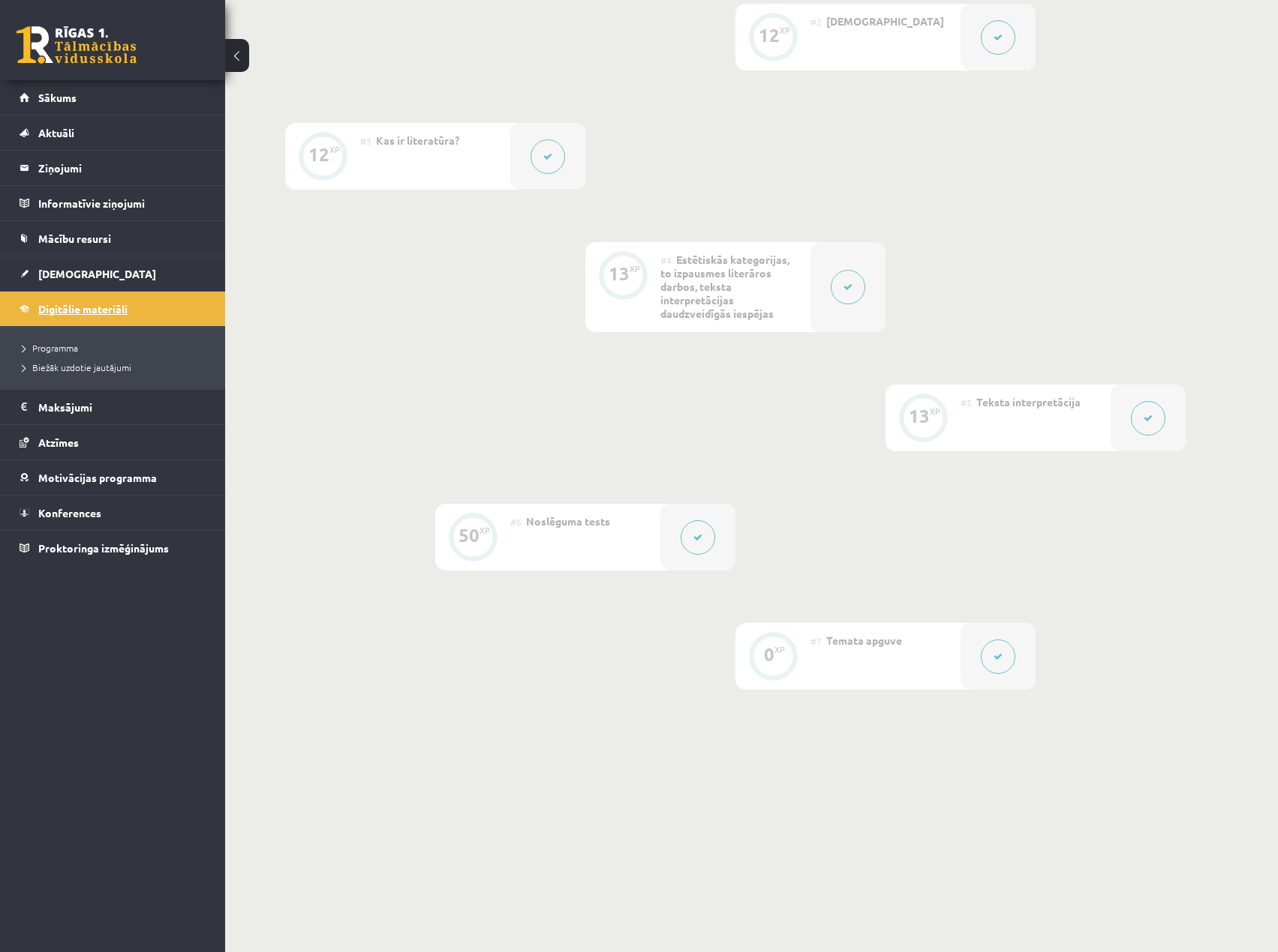
click at [69, 304] on span "Digitālie materiāli" at bounding box center [83, 308] width 89 height 13
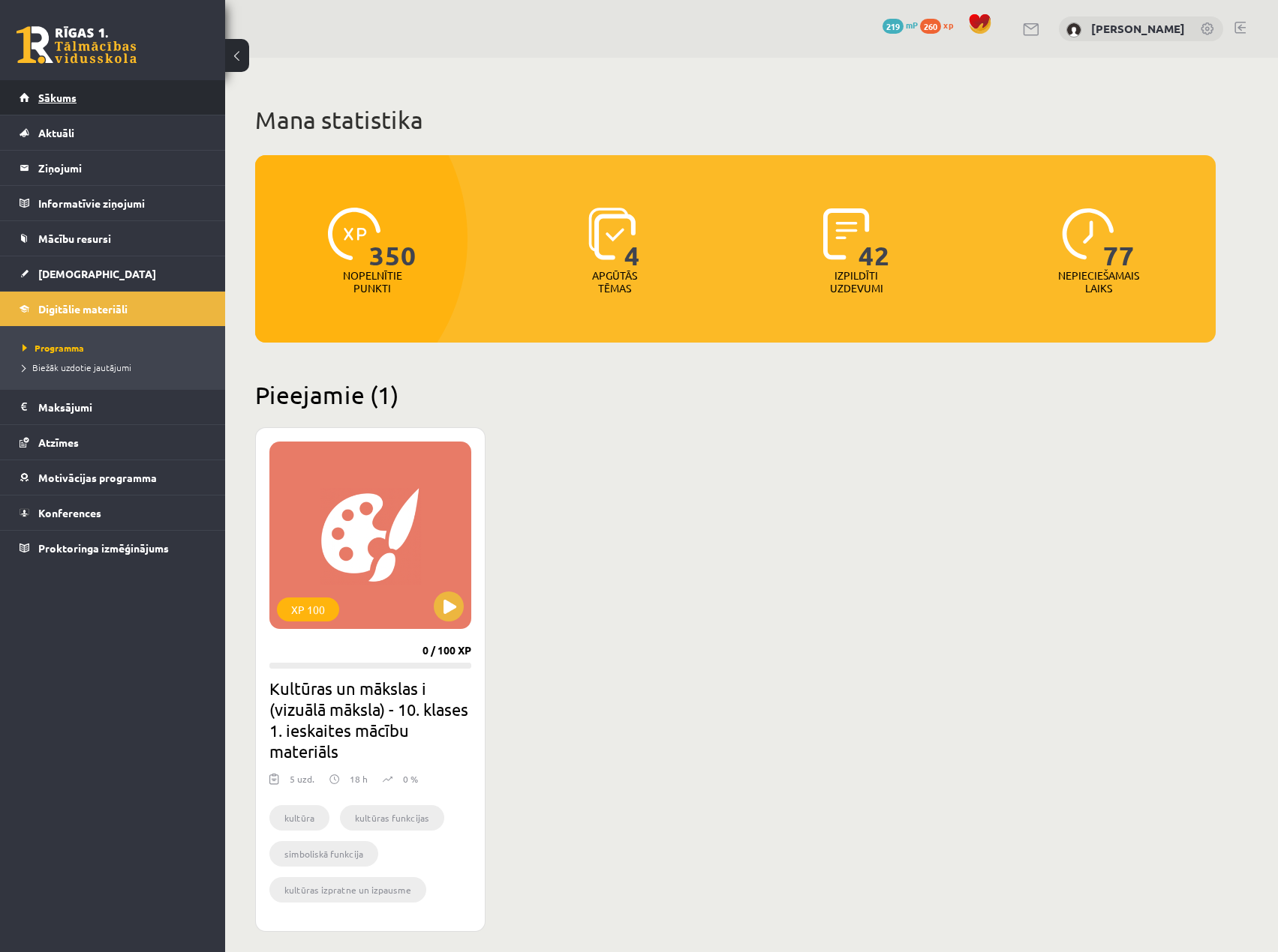
click at [88, 99] on link "Sākums" at bounding box center [113, 97] width 187 height 35
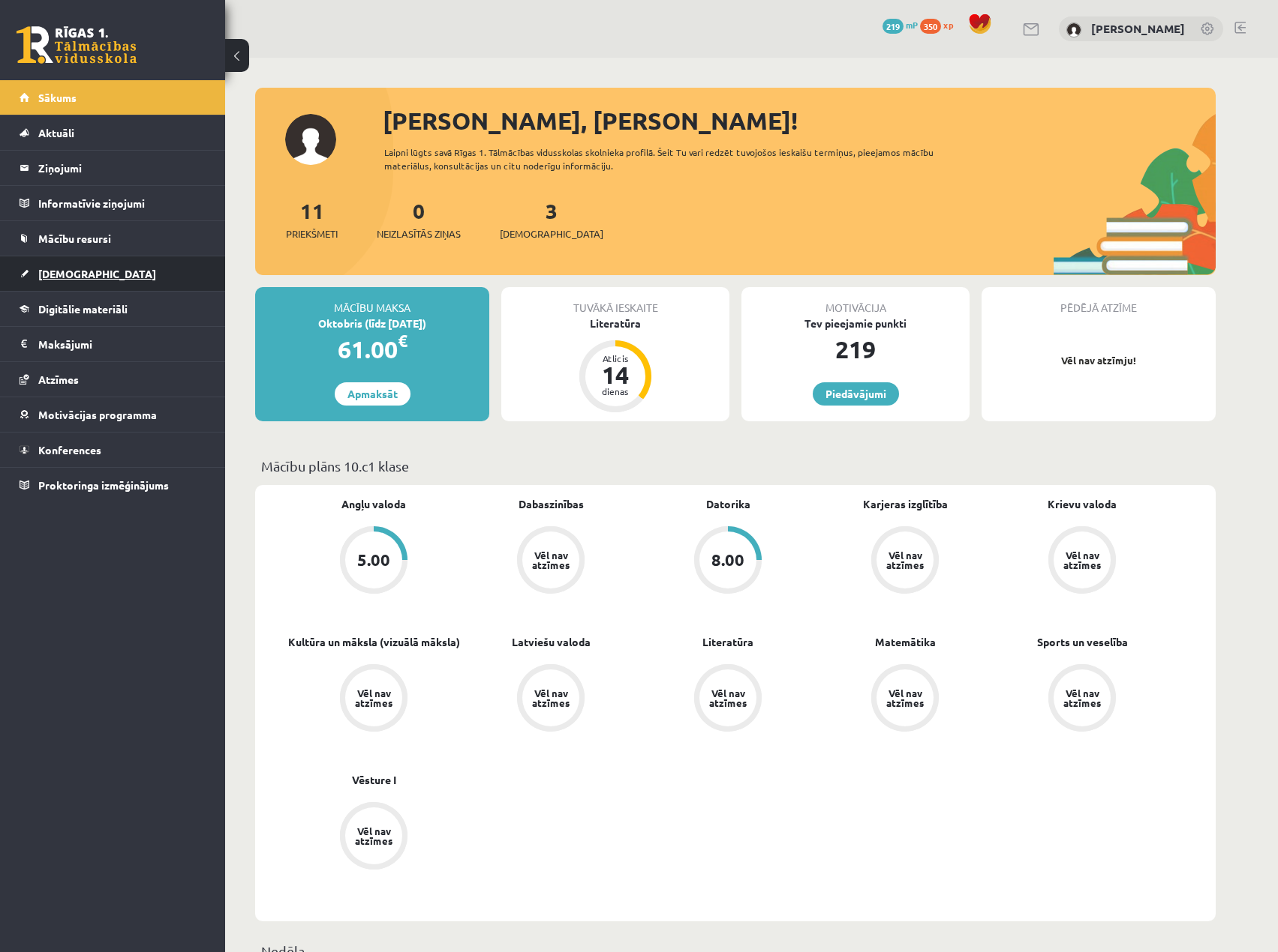
click at [110, 276] on link "[DEMOGRAPHIC_DATA]" at bounding box center [113, 273] width 187 height 35
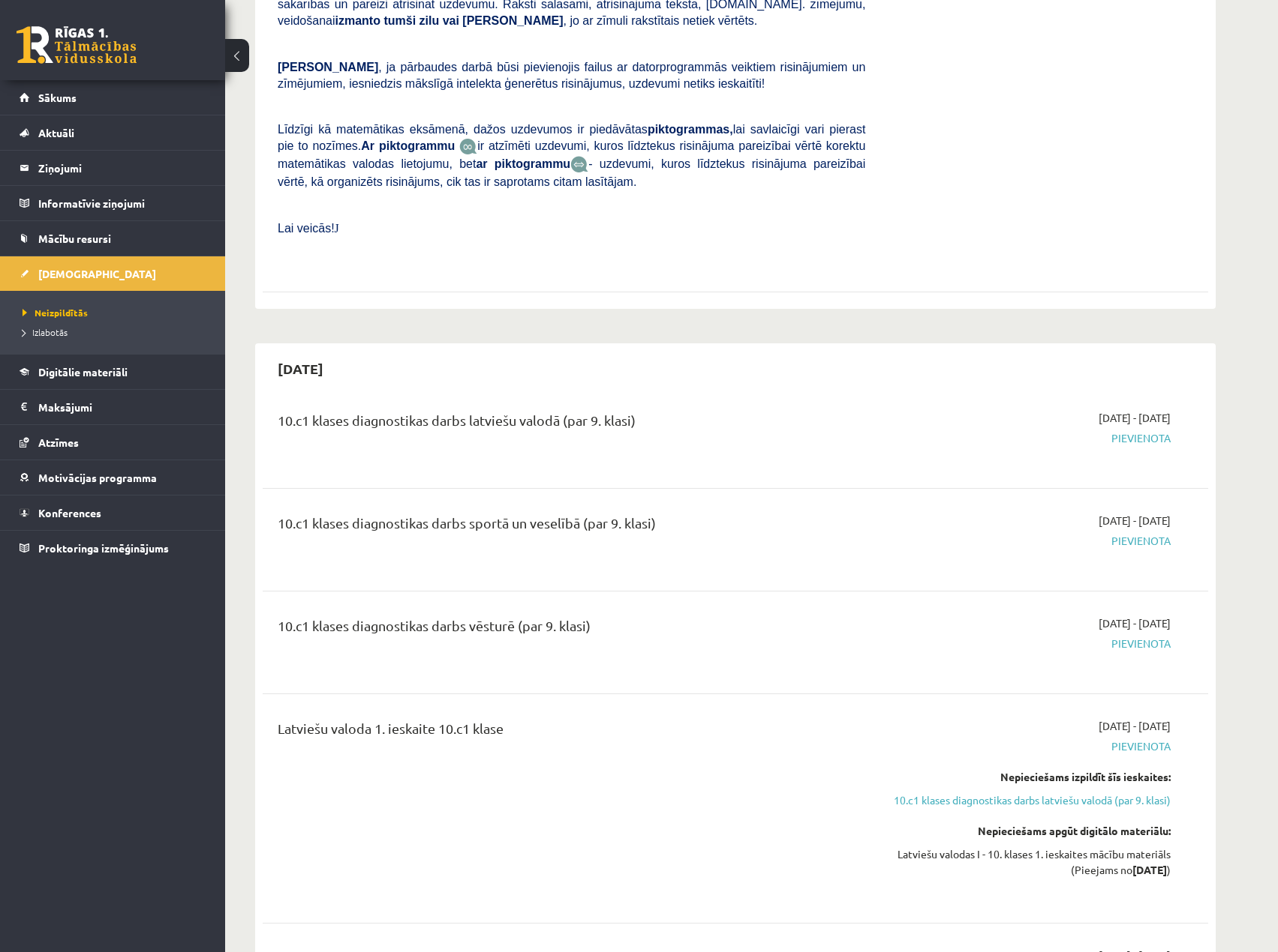
scroll to position [1275, 0]
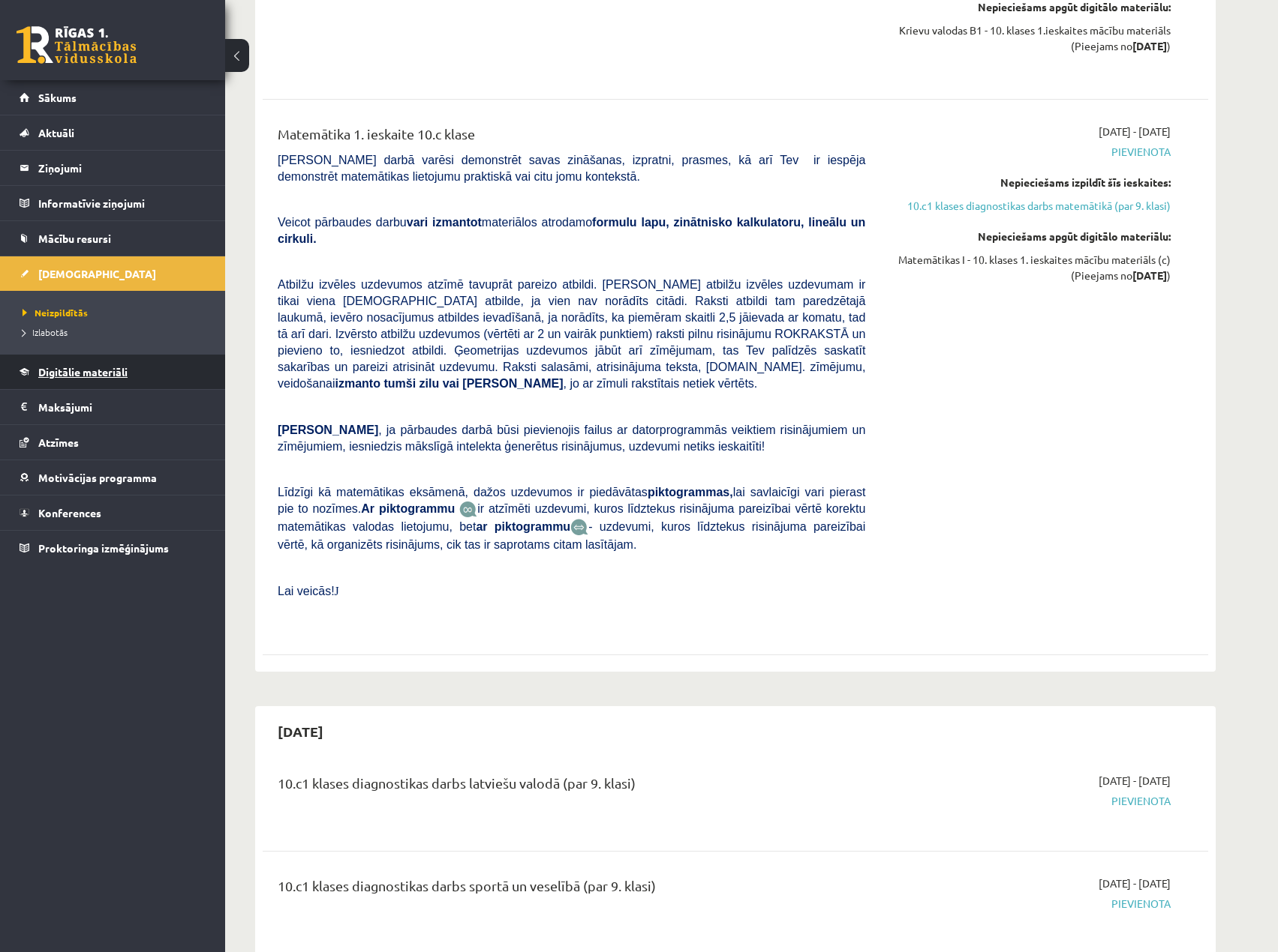
click at [104, 366] on span "Digitālie materiāli" at bounding box center [83, 372] width 89 height 13
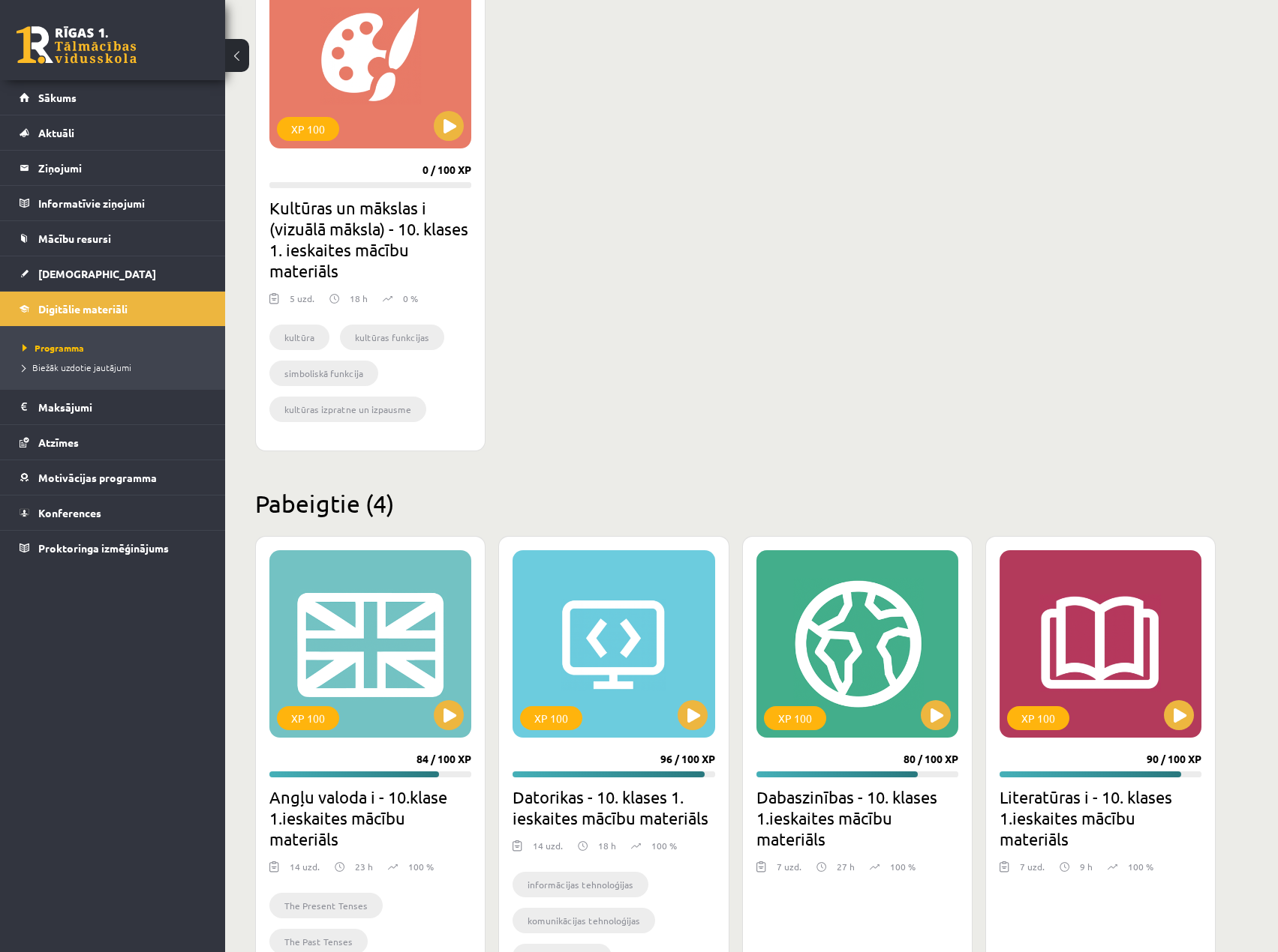
scroll to position [128, 0]
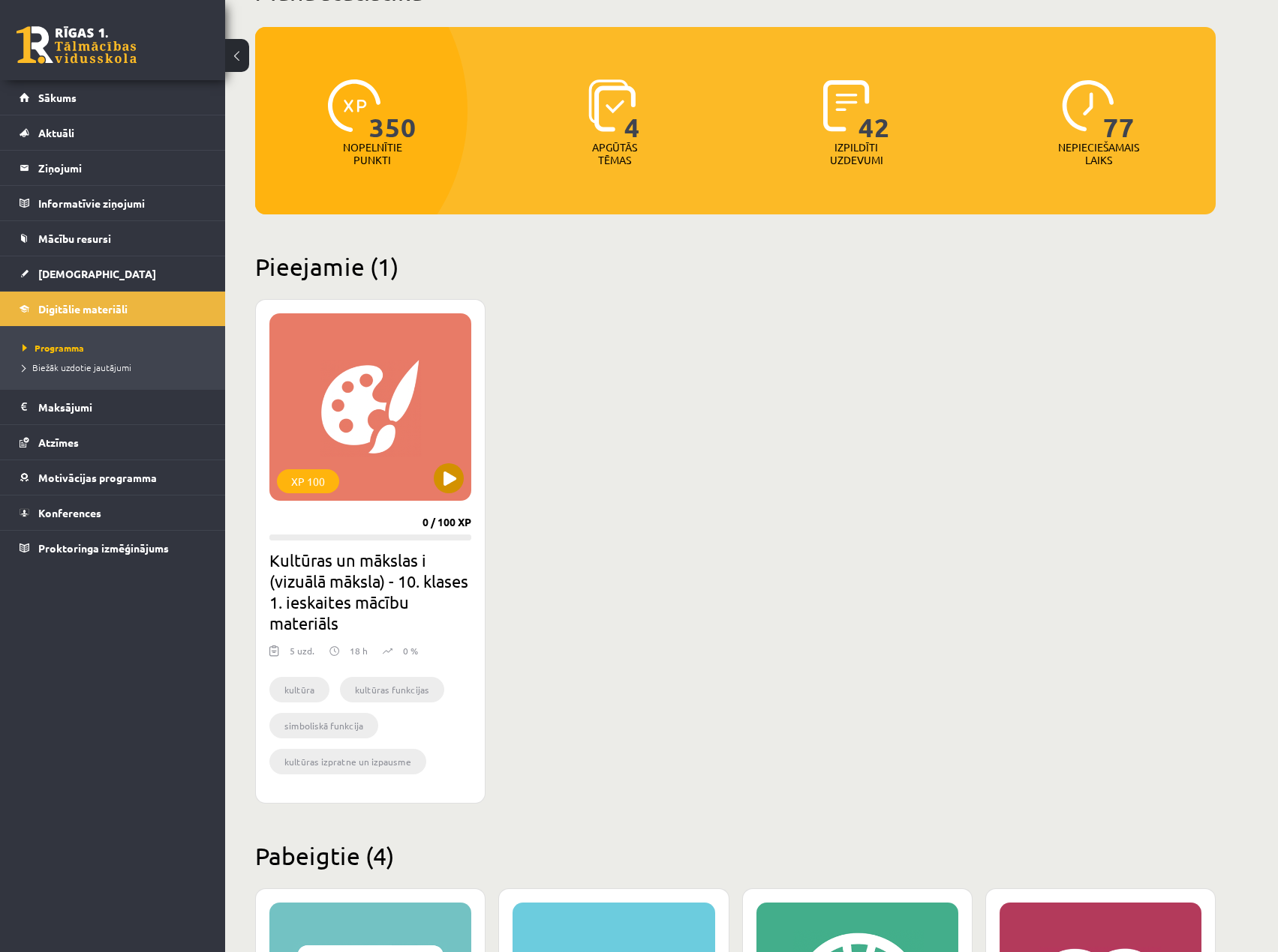
click at [360, 390] on div "XP 100" at bounding box center [370, 407] width 202 height 188
